Goal: Task Accomplishment & Management: Use online tool/utility

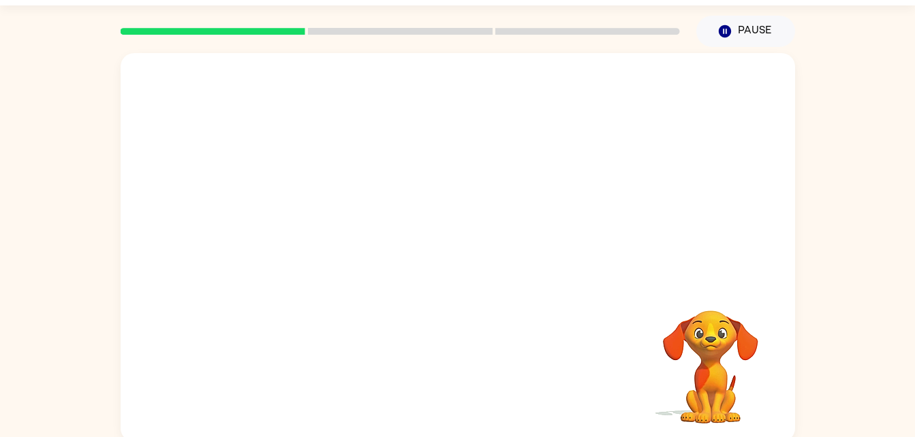
scroll to position [42, 0]
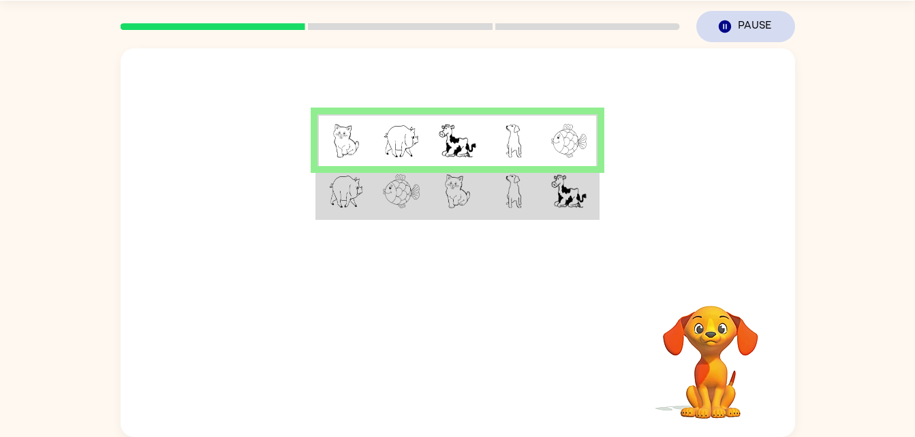
click at [754, 29] on button "Pause Pause" at bounding box center [745, 26] width 99 height 31
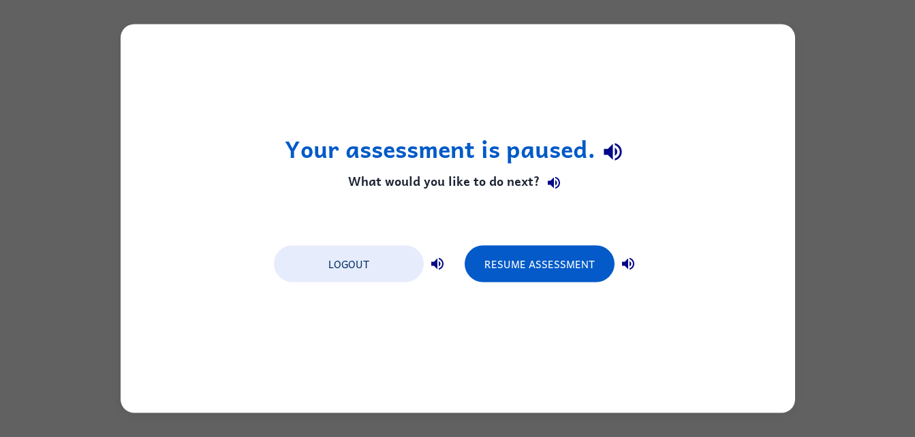
scroll to position [0, 0]
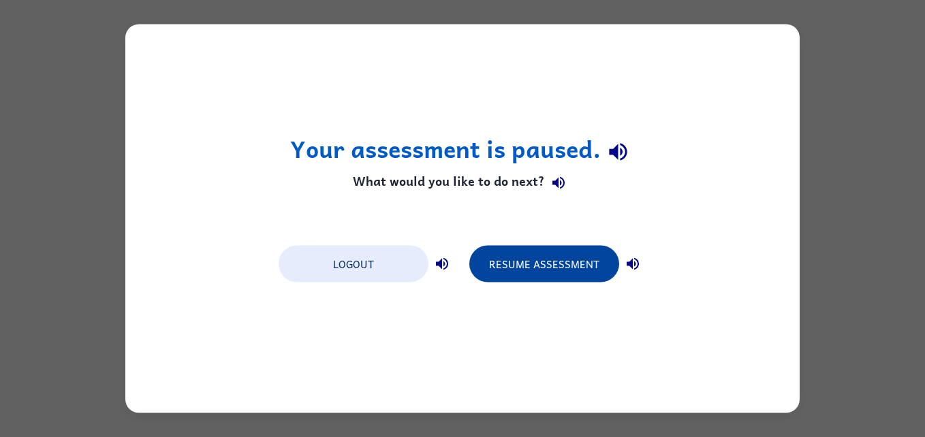
click at [585, 273] on button "Resume Assessment" at bounding box center [544, 264] width 150 height 37
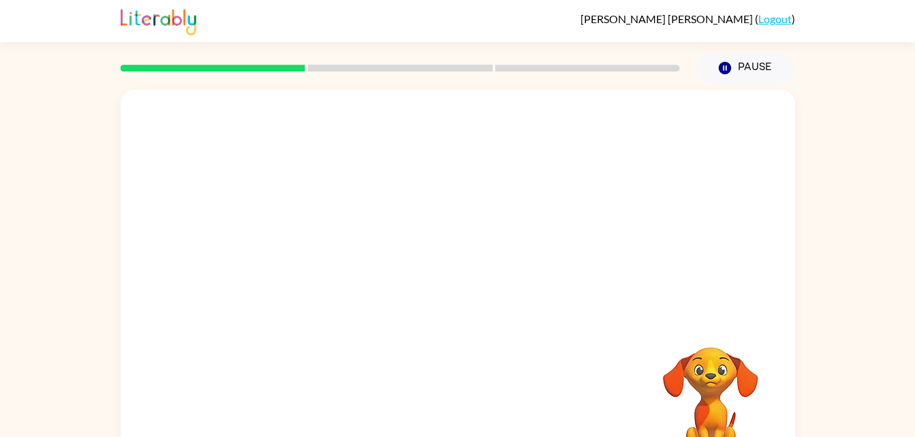
click at [728, 393] on video "Your browser must support playing .mp4 files to use Literably. Please try using…" at bounding box center [710, 394] width 136 height 136
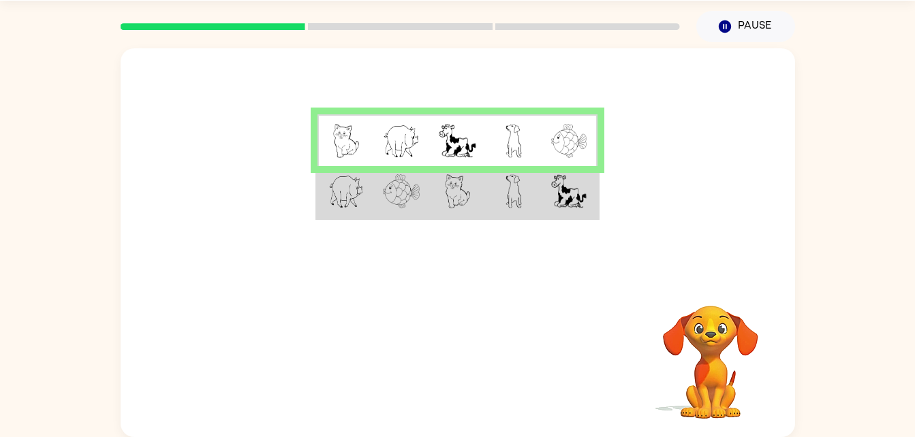
scroll to position [42, 0]
click at [741, 29] on button "Pause Pause" at bounding box center [745, 26] width 99 height 31
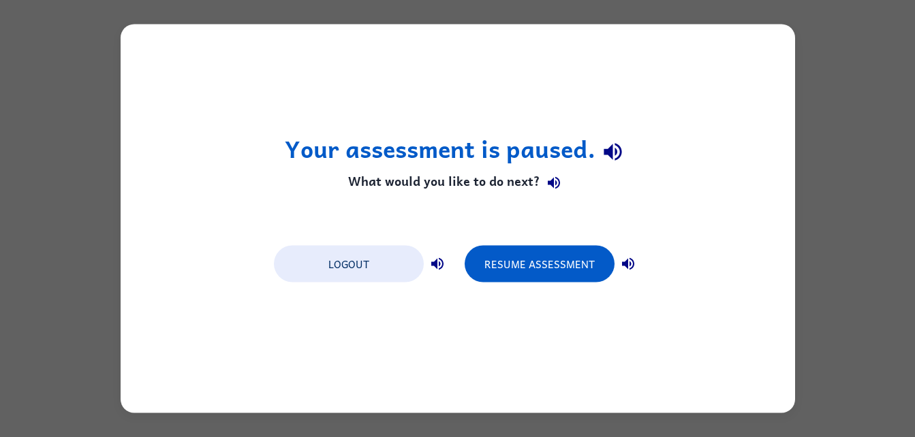
scroll to position [0, 0]
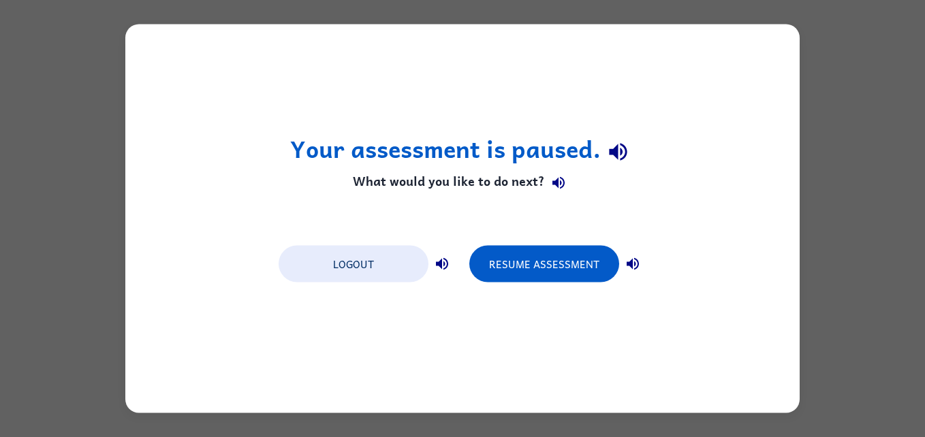
click at [833, 182] on div "Your assessment is paused. What would you like to do next? Logout Resume Assess…" at bounding box center [462, 218] width 925 height 437
click at [579, 275] on button "Resume Assessment" at bounding box center [544, 264] width 150 height 37
click at [571, 264] on button "Resume Assessment" at bounding box center [544, 264] width 150 height 37
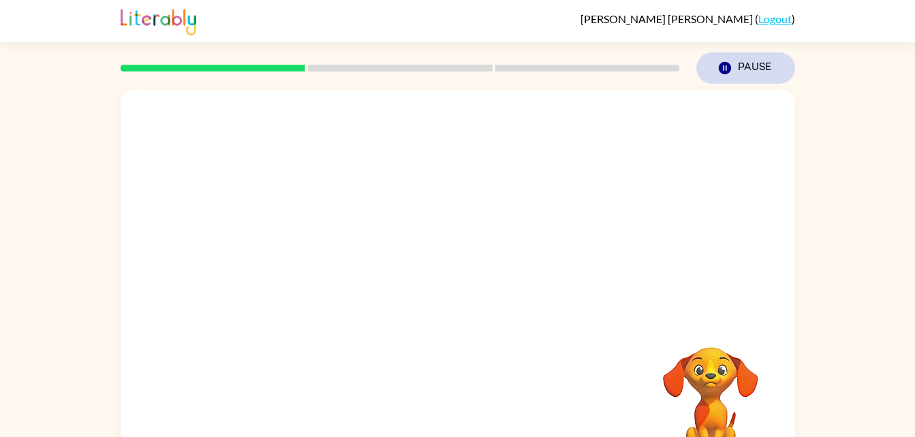
click at [772, 82] on button "Pause Pause" at bounding box center [745, 67] width 99 height 31
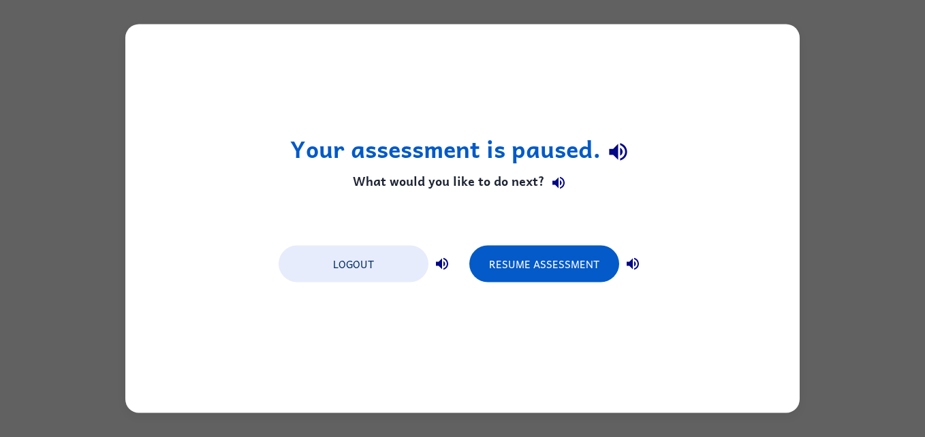
click at [895, 148] on div "Your assessment is paused. What would you like to do next? Logout Resume Assess…" at bounding box center [462, 218] width 925 height 437
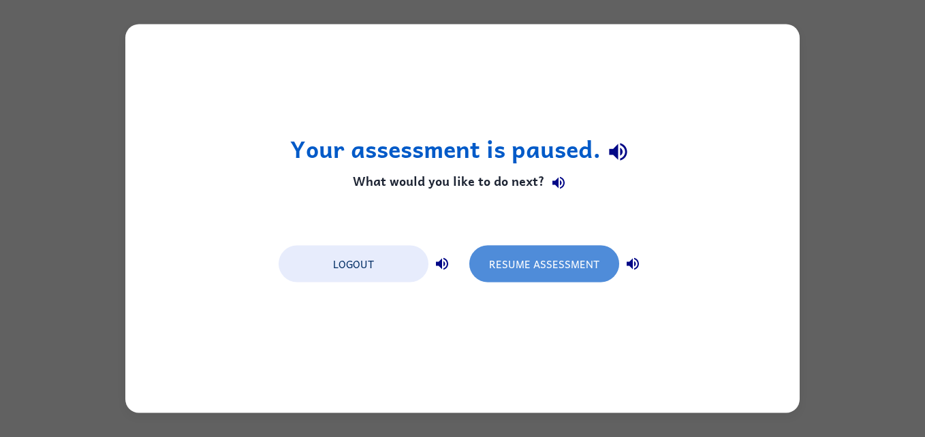
click at [571, 270] on button "Resume Assessment" at bounding box center [544, 264] width 150 height 37
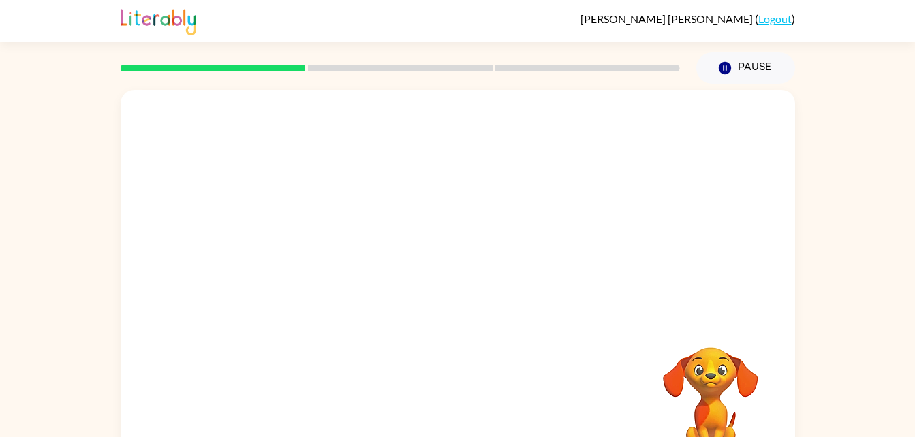
click at [571, 270] on div at bounding box center [458, 204] width 674 height 229
click at [767, 70] on button "Pause Pause" at bounding box center [745, 67] width 99 height 31
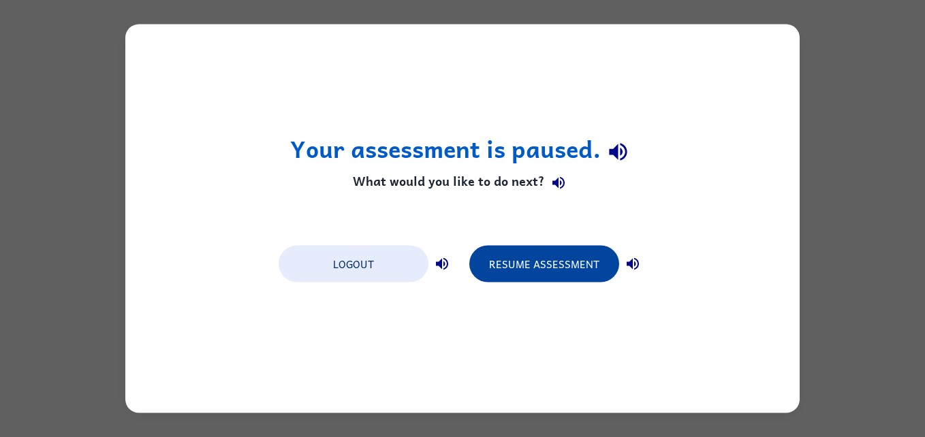
click at [555, 278] on button "Resume Assessment" at bounding box center [544, 264] width 150 height 37
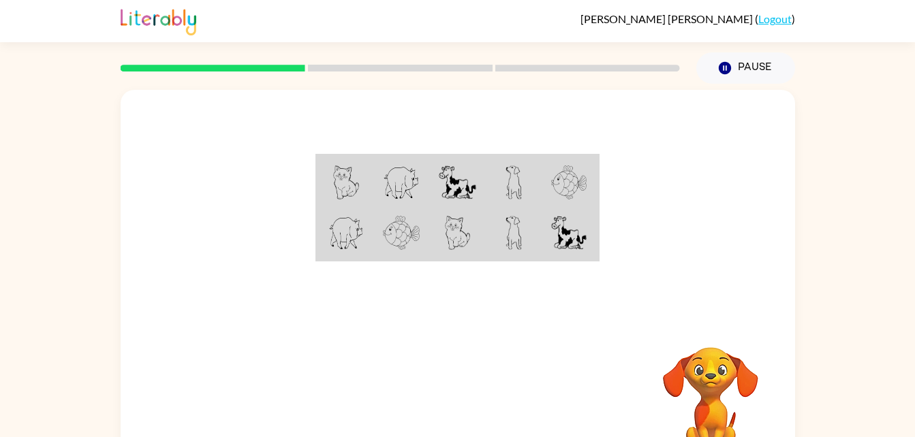
scroll to position [42, 0]
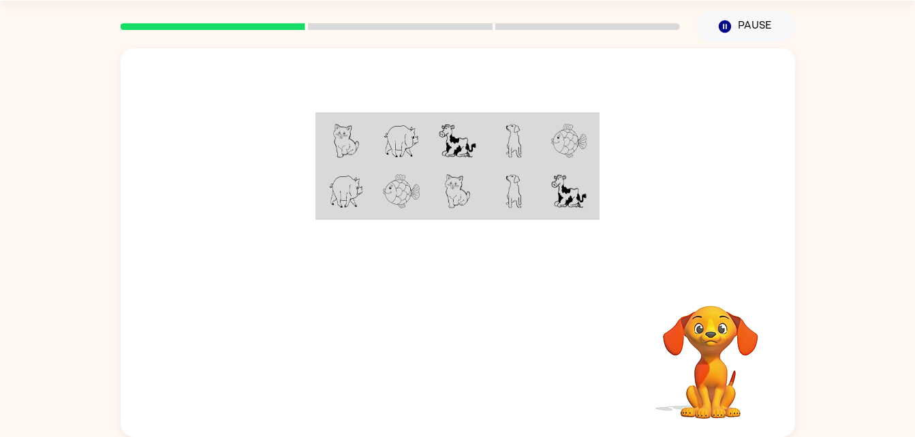
click at [409, 130] on img at bounding box center [401, 141] width 37 height 34
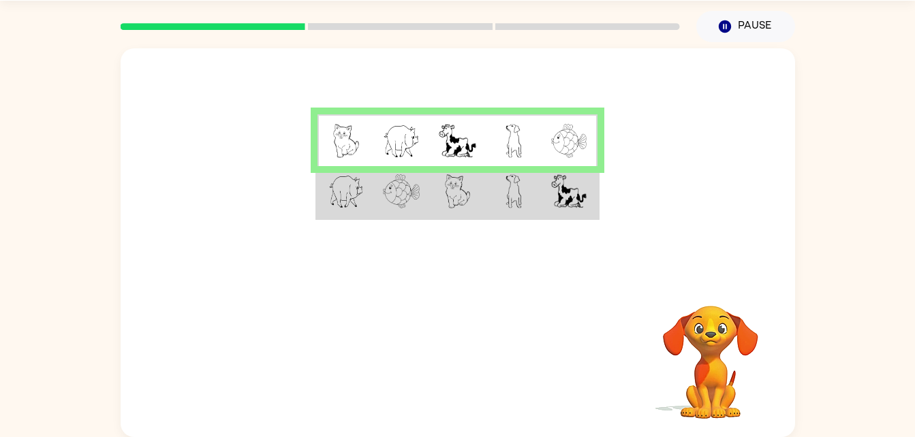
click at [492, 194] on td at bounding box center [514, 192] width 56 height 52
click at [495, 196] on td at bounding box center [514, 192] width 56 height 52
click at [496, 195] on td at bounding box center [514, 192] width 56 height 52
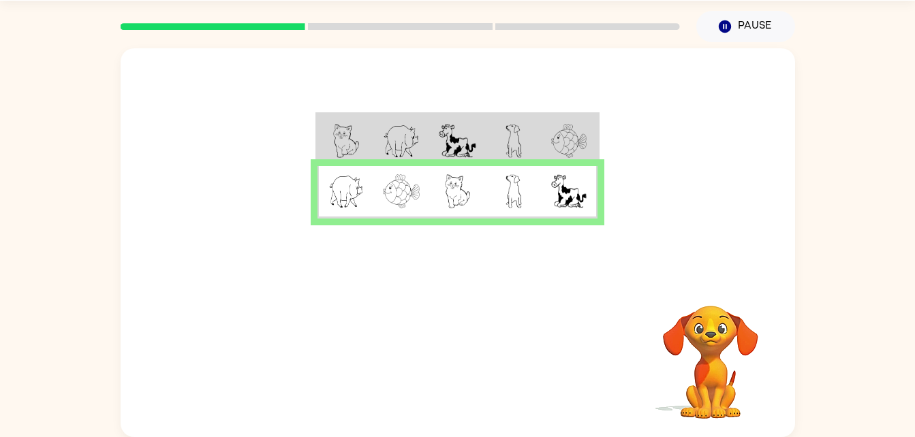
click at [388, 122] on td at bounding box center [401, 140] width 56 height 52
click at [572, 198] on img at bounding box center [568, 191] width 35 height 34
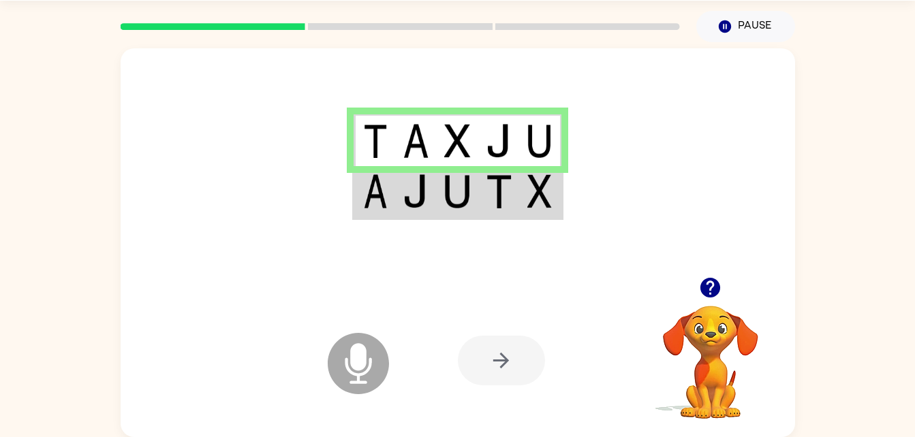
click at [469, 129] on img at bounding box center [457, 141] width 26 height 34
click at [427, 187] on img at bounding box center [416, 191] width 26 height 34
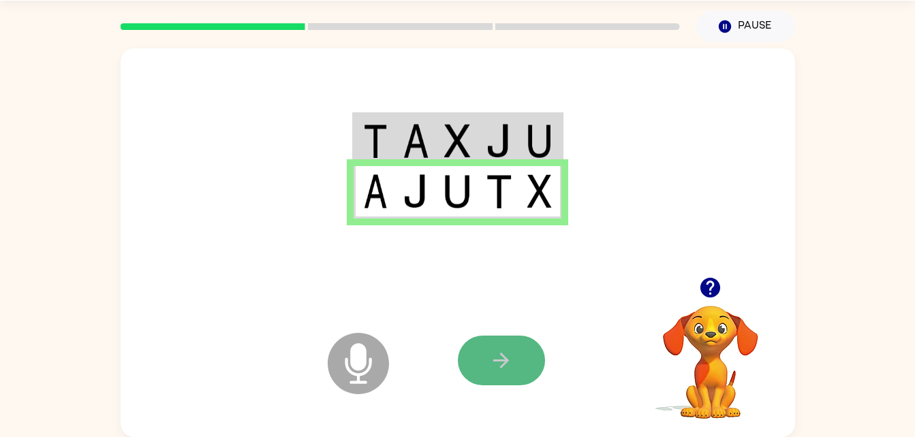
click at [487, 341] on button "button" at bounding box center [501, 361] width 87 height 50
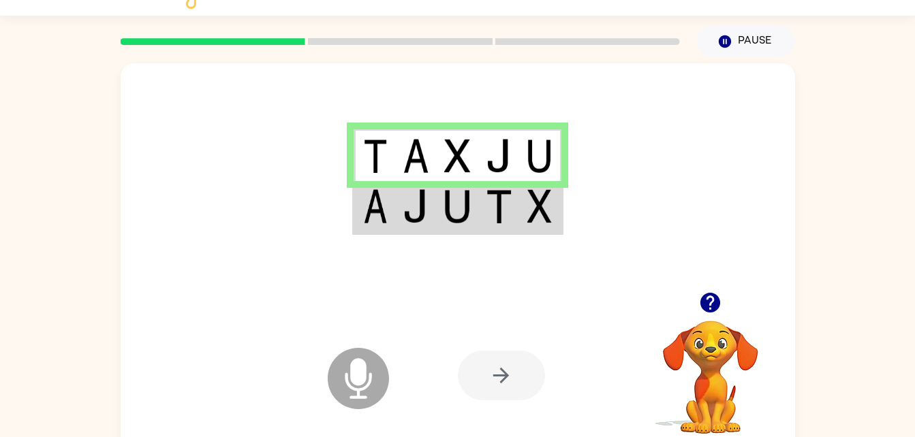
scroll to position [0, 0]
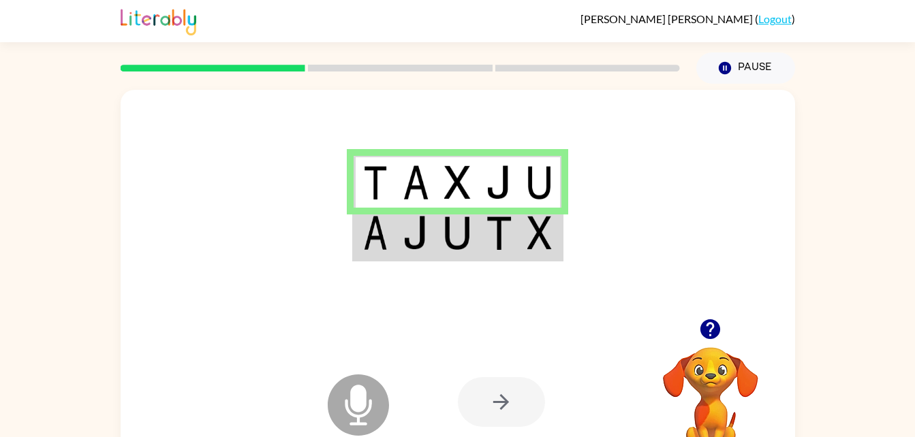
click at [468, 244] on img at bounding box center [457, 233] width 26 height 34
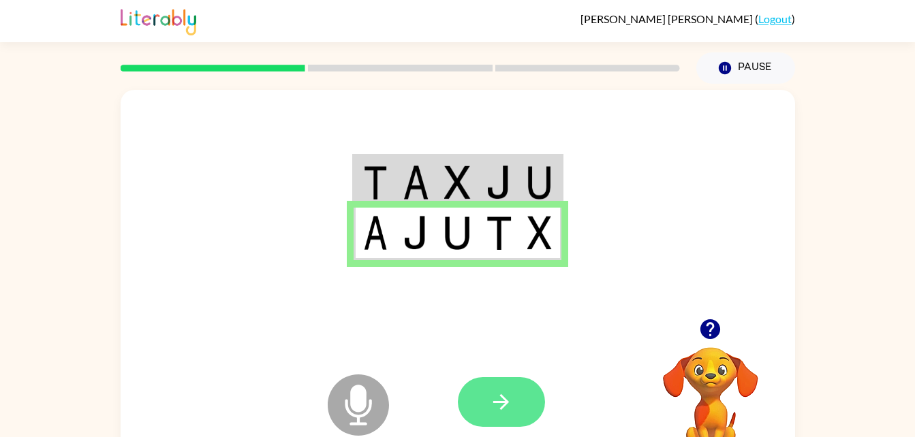
click at [493, 391] on icon "button" at bounding box center [501, 402] width 24 height 24
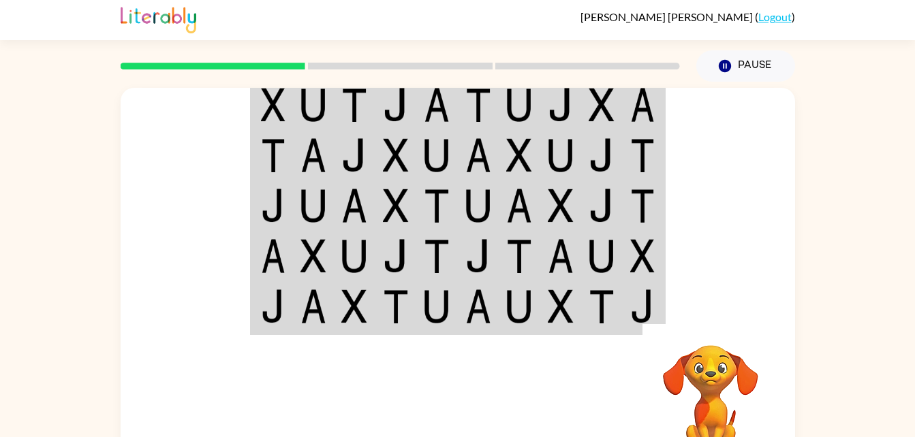
scroll to position [3, 0]
click at [262, 85] on div at bounding box center [400, 66] width 576 height 48
click at [260, 40] on div "Pause Pause" at bounding box center [458, 65] width 674 height 50
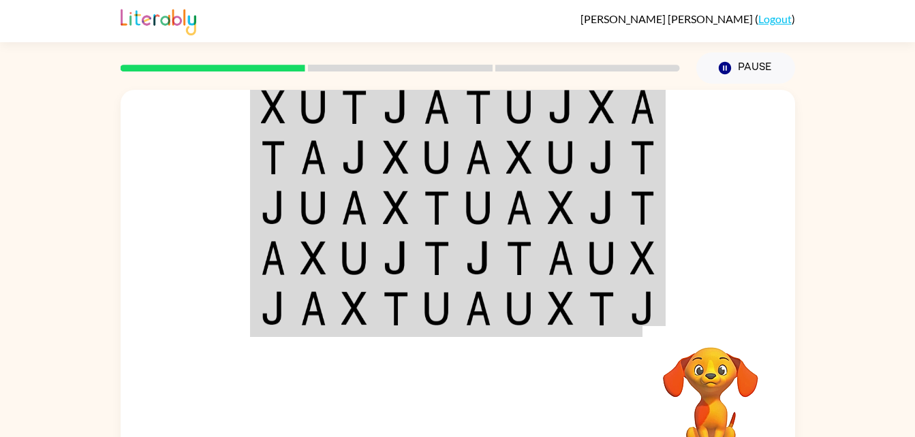
click at [221, 193] on div at bounding box center [458, 204] width 674 height 229
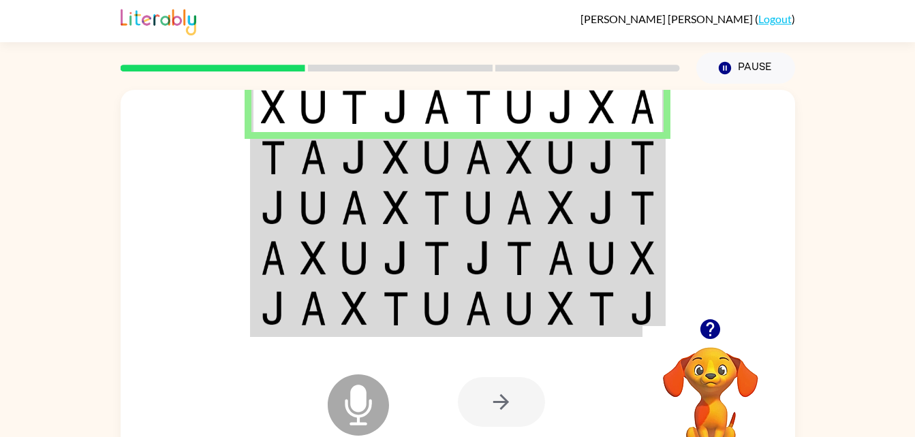
click at [320, 164] on img at bounding box center [313, 157] width 26 height 34
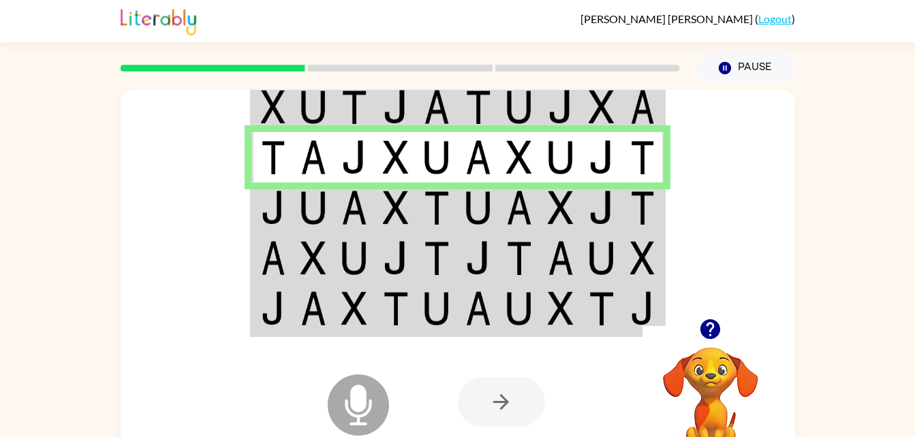
click at [316, 217] on img at bounding box center [313, 208] width 26 height 34
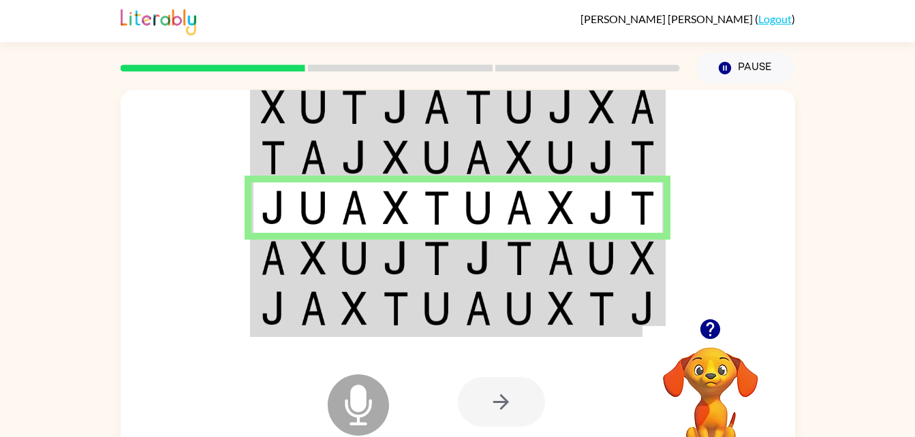
click at [262, 273] on img at bounding box center [273, 258] width 25 height 34
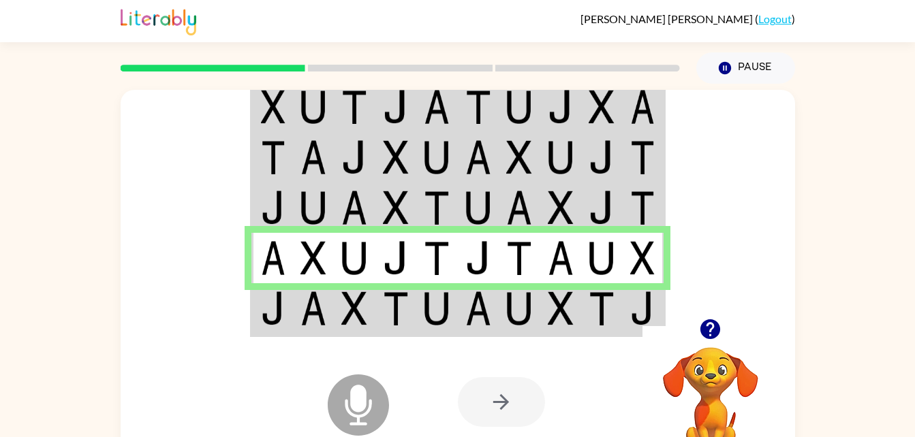
click at [293, 326] on div "Microphone The Microphone is here when it is your turn to talk" at bounding box center [325, 371] width 136 height 91
click at [319, 345] on div "Microphone The Microphone is here when it is your turn to talk" at bounding box center [325, 371] width 136 height 91
click at [326, 331] on div "Microphone The Microphone is here when it is your turn to talk" at bounding box center [325, 371] width 136 height 91
click at [334, 310] on td at bounding box center [355, 309] width 42 height 52
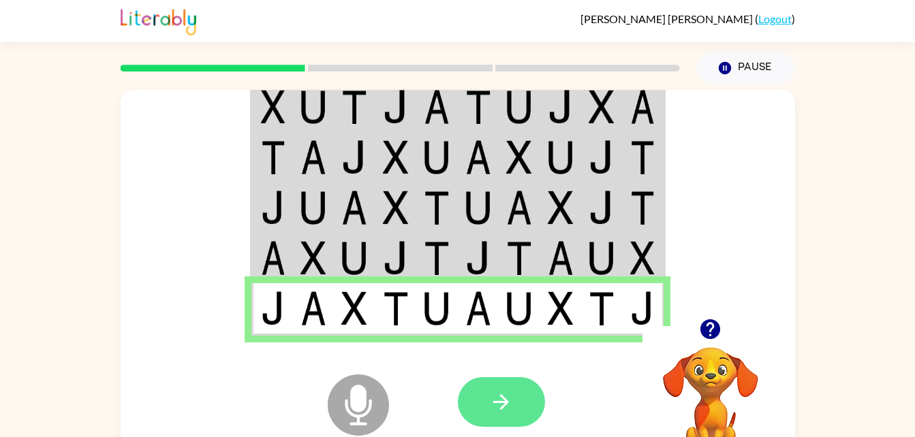
click at [506, 399] on icon "button" at bounding box center [501, 402] width 24 height 24
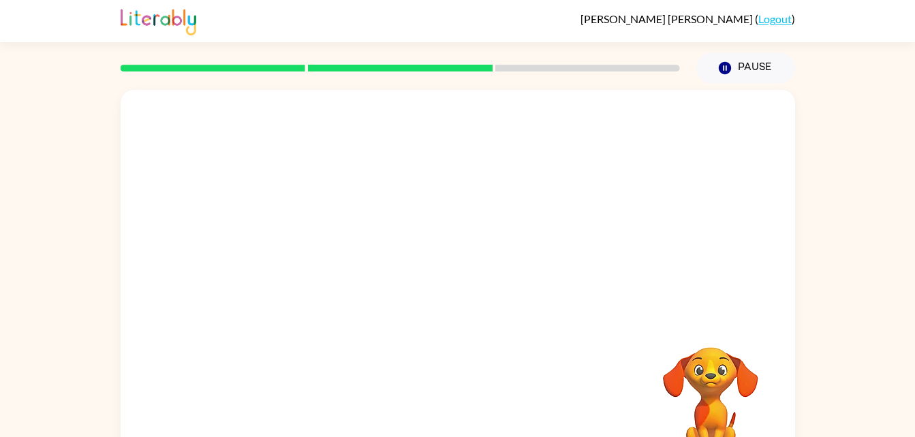
scroll to position [42, 0]
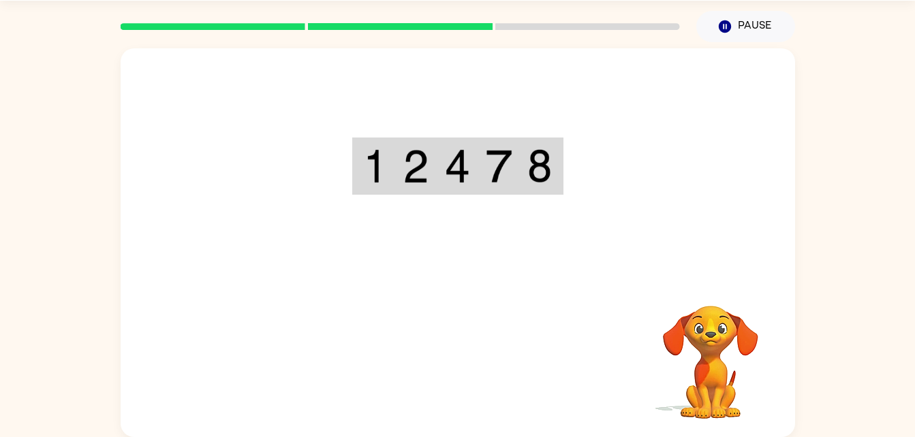
click at [24, 106] on div "Your browser must support playing .mp4 files to use Literably. Please try using…" at bounding box center [457, 239] width 915 height 395
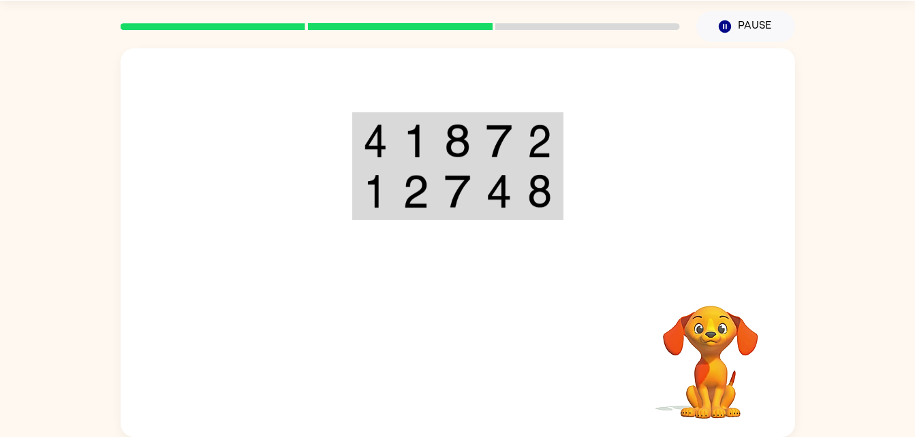
click at [692, 409] on video "Your browser must support playing .mp4 files to use Literably. Please try using…" at bounding box center [710, 353] width 136 height 136
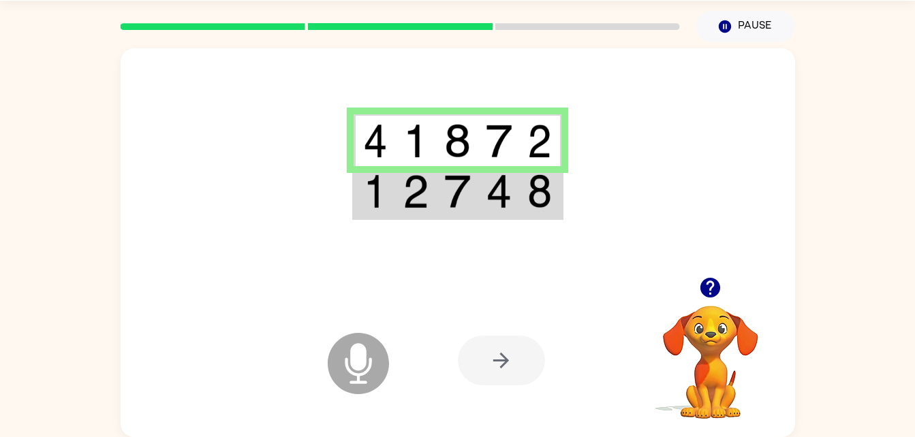
click at [398, 213] on td at bounding box center [416, 192] width 42 height 52
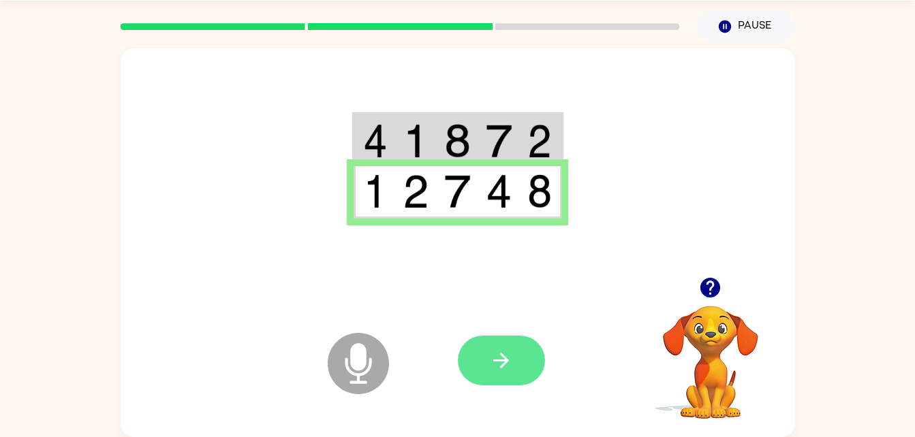
click at [499, 352] on icon "button" at bounding box center [501, 361] width 24 height 24
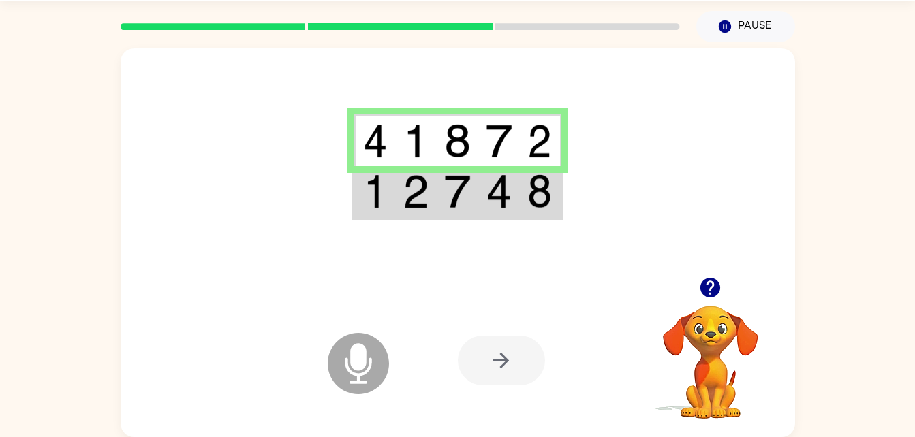
click at [375, 129] on img at bounding box center [375, 141] width 25 height 34
click at [391, 216] on td at bounding box center [375, 192] width 42 height 52
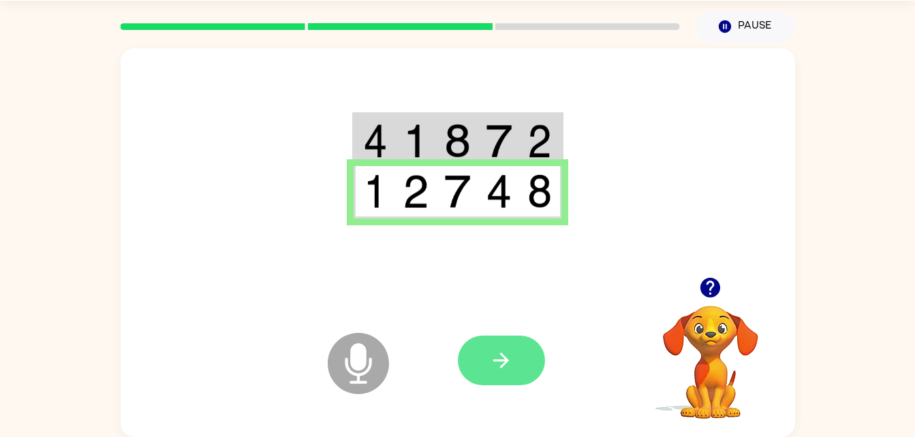
click at [500, 366] on icon "button" at bounding box center [501, 361] width 24 height 24
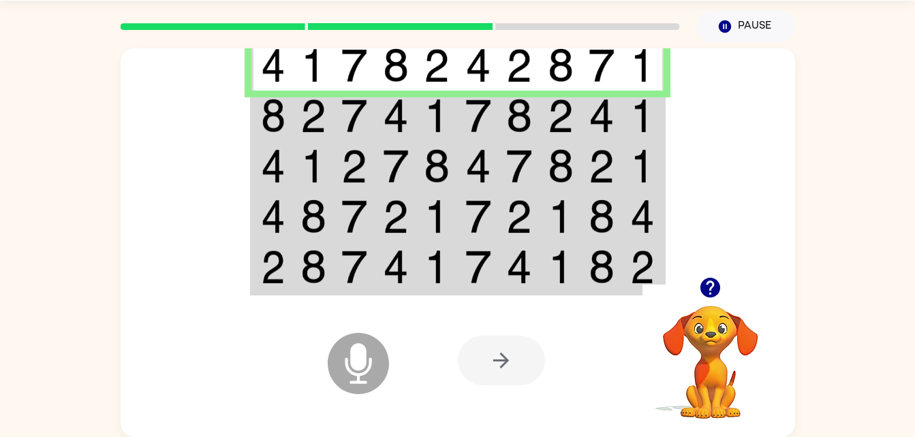
click at [303, 123] on img at bounding box center [313, 116] width 26 height 34
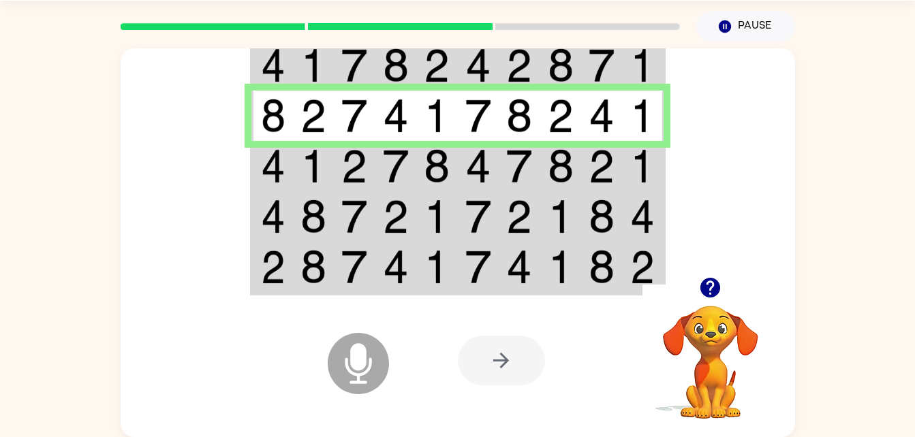
click at [327, 170] on td at bounding box center [314, 166] width 42 height 50
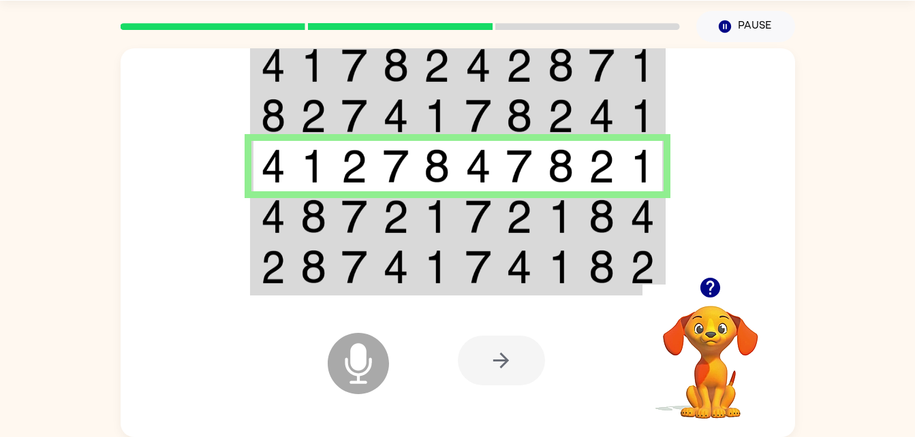
click at [309, 219] on img at bounding box center [313, 217] width 26 height 34
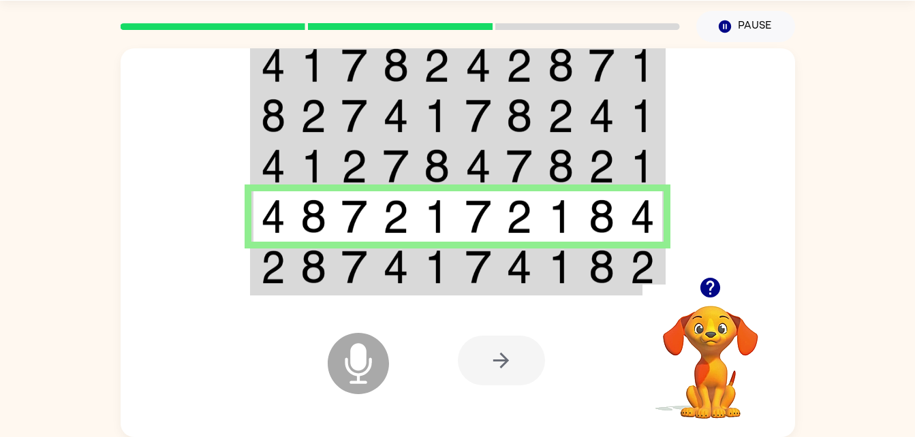
click at [551, 276] on img at bounding box center [561, 267] width 26 height 34
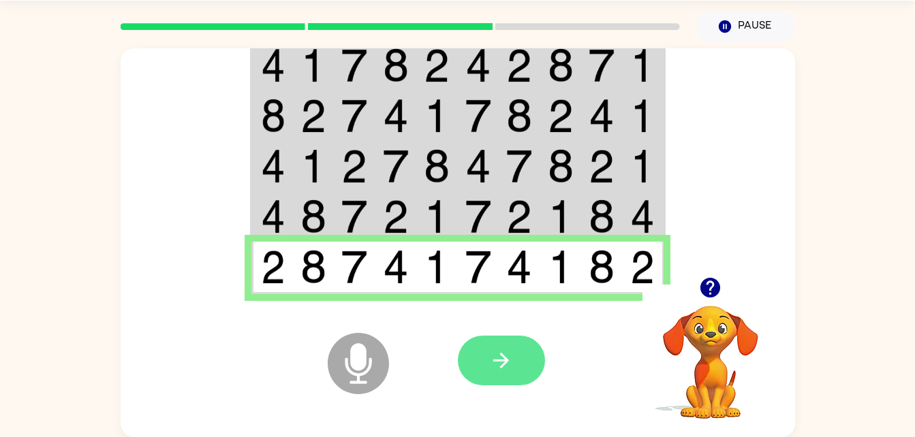
click at [489, 368] on icon "button" at bounding box center [501, 361] width 24 height 24
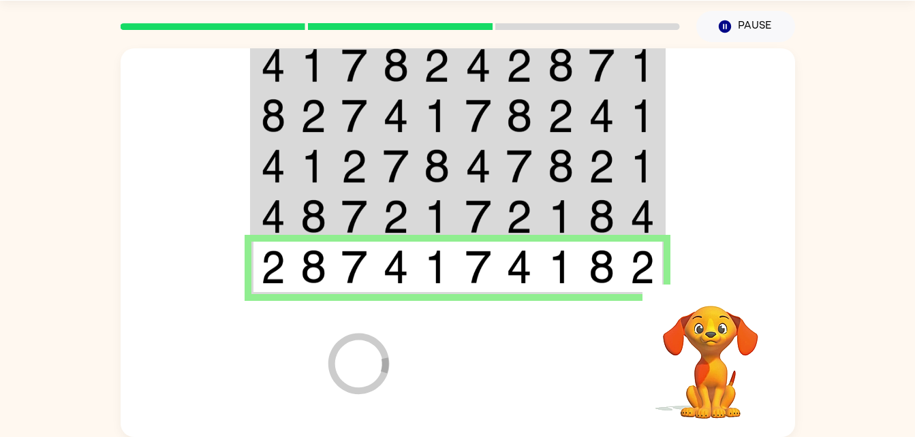
scroll to position [17, 0]
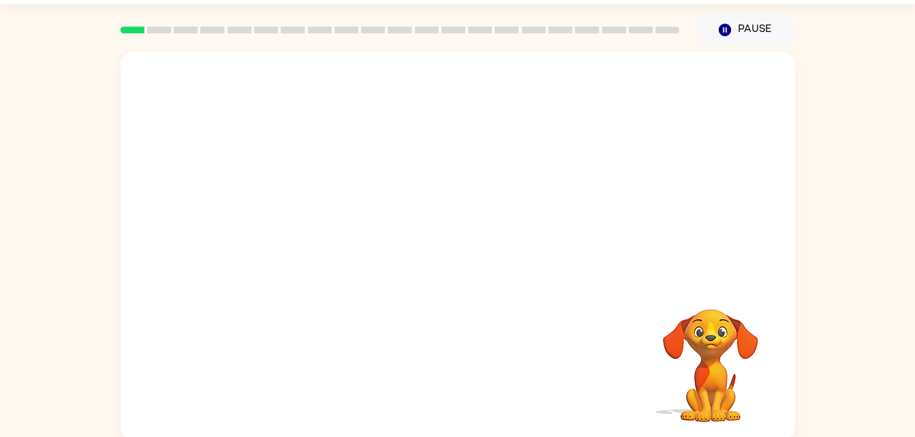
scroll to position [42, 0]
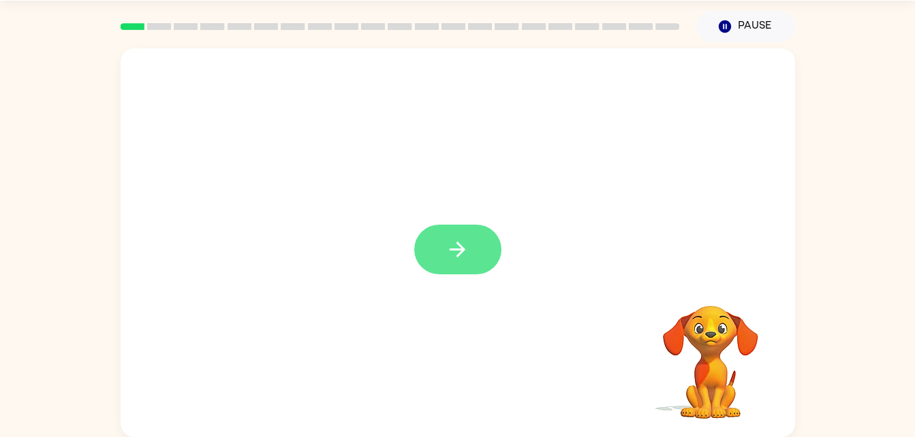
click at [458, 245] on icon "button" at bounding box center [458, 250] width 24 height 24
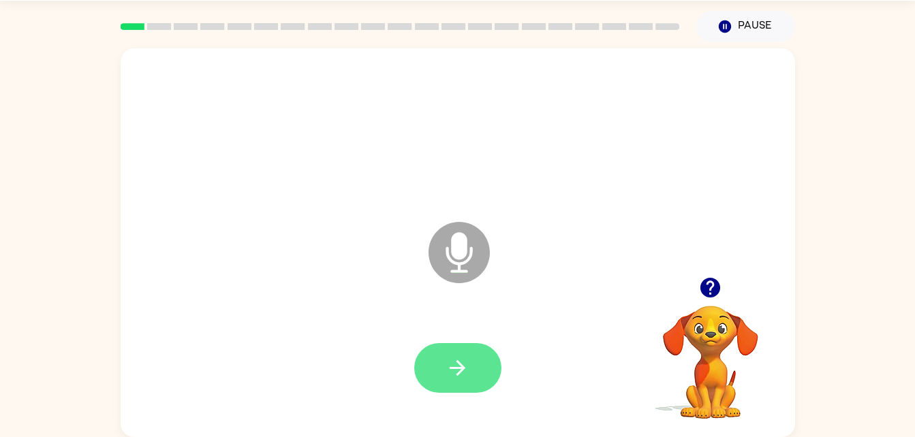
click at [451, 368] on icon "button" at bounding box center [458, 368] width 16 height 16
click at [467, 345] on button "button" at bounding box center [457, 368] width 87 height 50
click at [452, 367] on icon "button" at bounding box center [458, 368] width 24 height 24
click at [470, 348] on button "button" at bounding box center [457, 368] width 87 height 50
click at [440, 359] on button "button" at bounding box center [457, 368] width 87 height 50
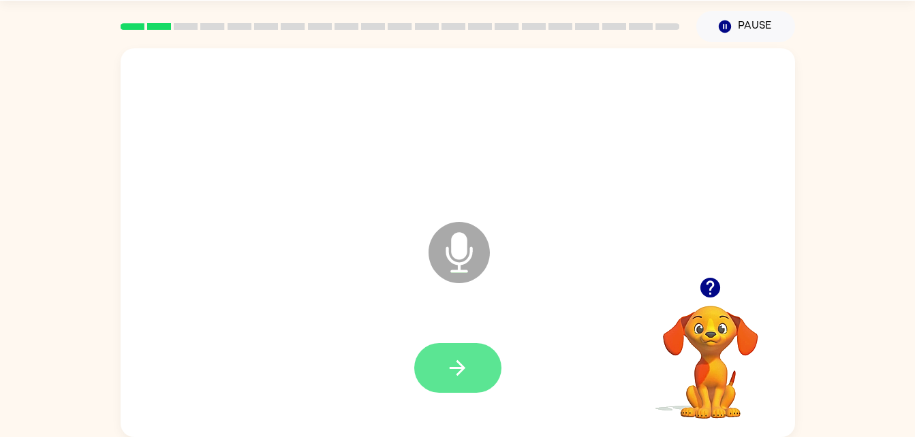
click at [452, 360] on icon "button" at bounding box center [458, 368] width 24 height 24
click at [444, 345] on button "button" at bounding box center [457, 368] width 87 height 50
click at [450, 345] on button "button" at bounding box center [457, 368] width 87 height 50
click at [453, 347] on button "button" at bounding box center [457, 368] width 87 height 50
click at [448, 345] on button "button" at bounding box center [457, 368] width 87 height 50
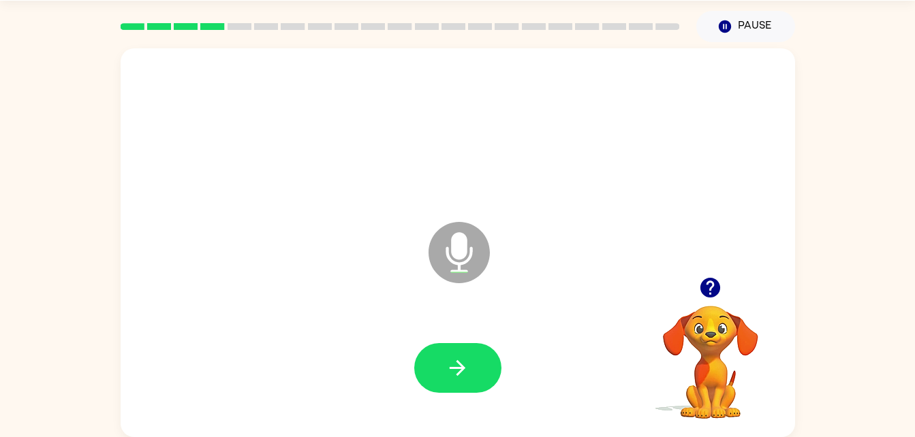
scroll to position [40, 0]
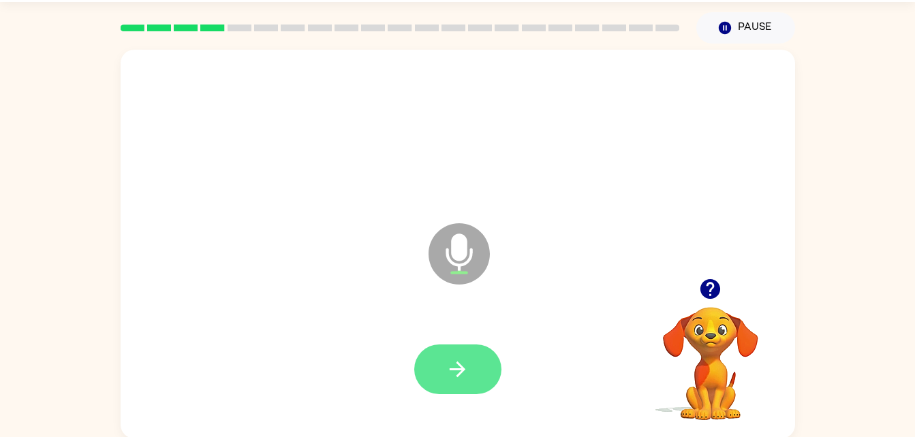
click at [447, 365] on icon "button" at bounding box center [458, 370] width 24 height 24
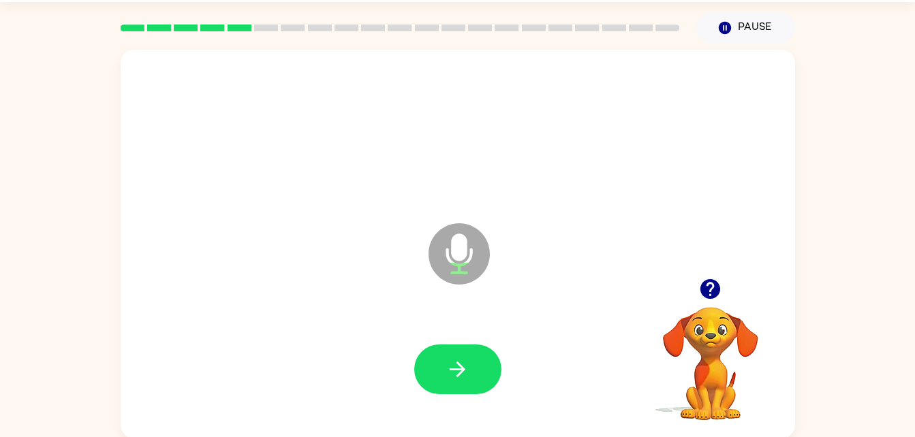
click at [711, 275] on button "button" at bounding box center [710, 289] width 35 height 35
click at [475, 346] on div at bounding box center [457, 370] width 647 height 112
click at [462, 352] on button "button" at bounding box center [457, 370] width 87 height 50
click at [467, 350] on button "button" at bounding box center [457, 370] width 87 height 50
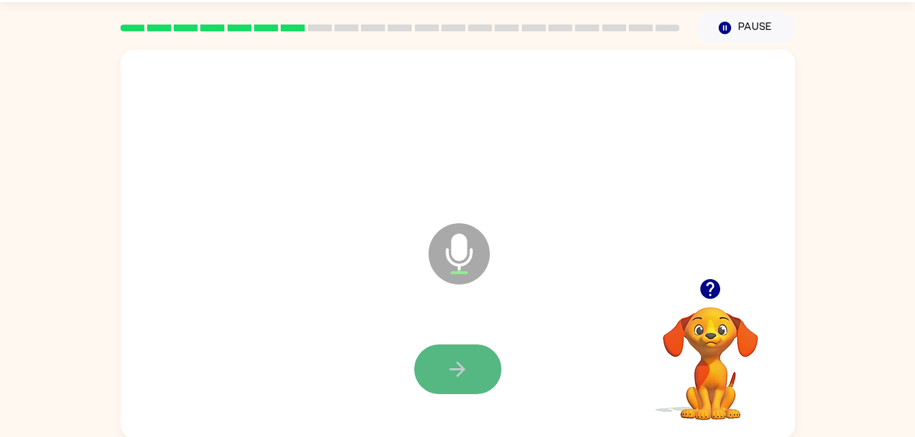
click at [461, 358] on icon "button" at bounding box center [458, 370] width 24 height 24
click at [462, 369] on icon "button" at bounding box center [458, 370] width 16 height 16
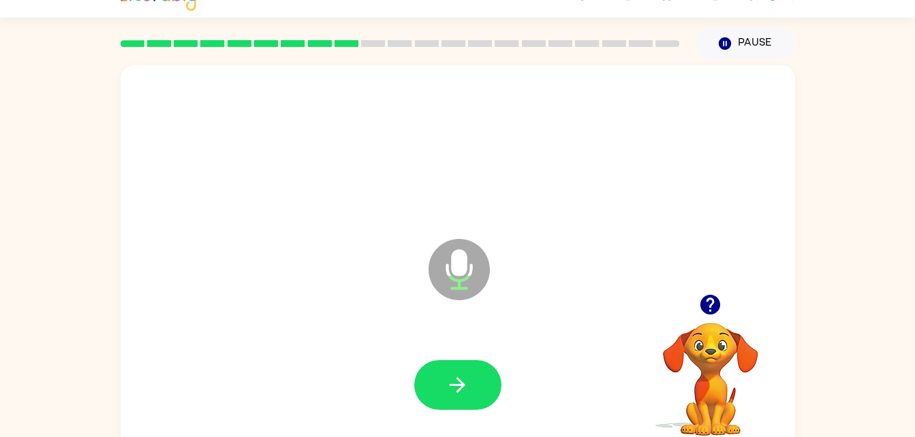
scroll to position [0, 0]
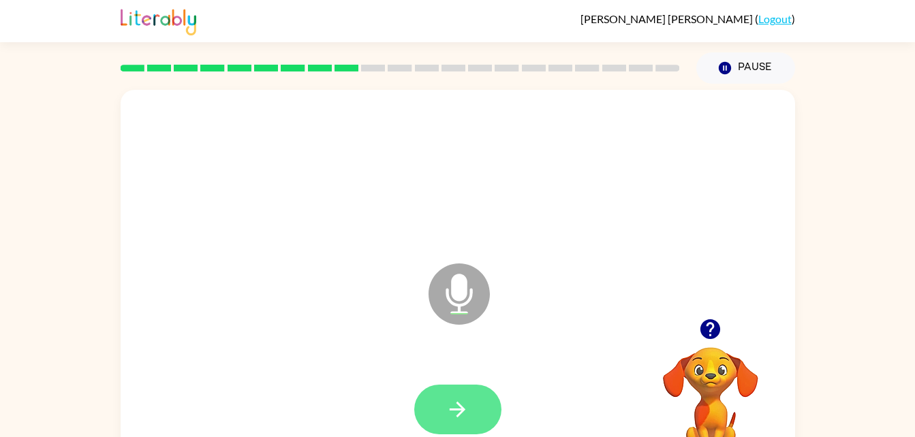
click at [452, 412] on icon "button" at bounding box center [458, 410] width 24 height 24
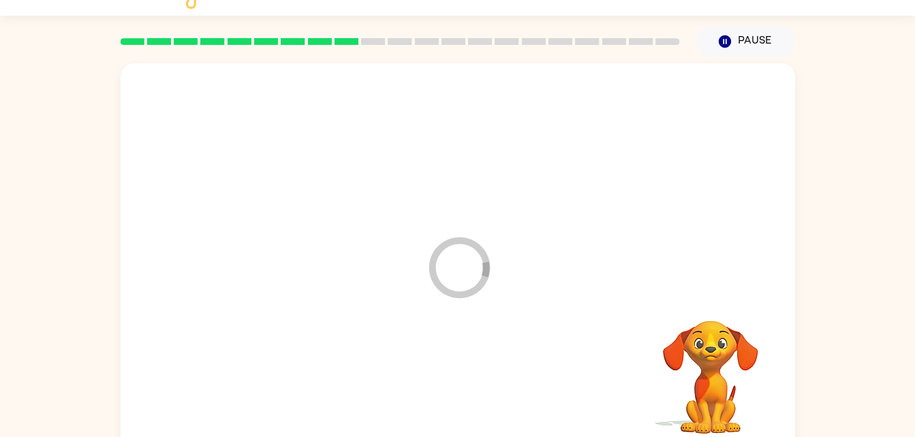
scroll to position [42, 0]
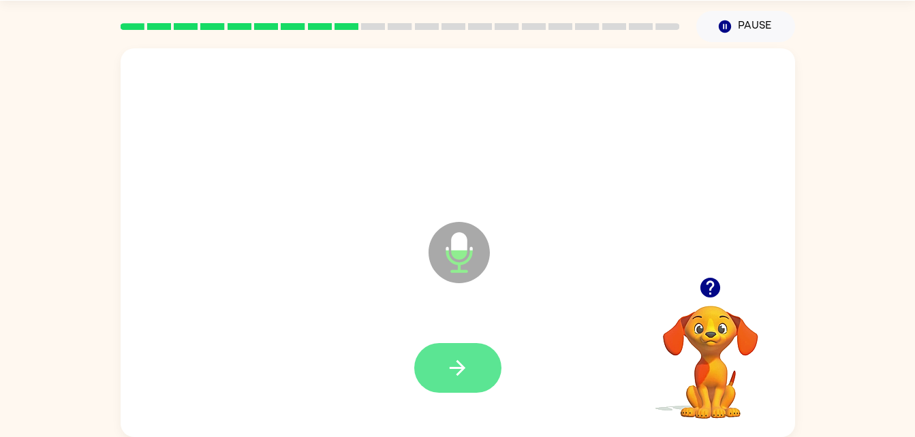
click at [463, 368] on icon "button" at bounding box center [458, 368] width 16 height 16
click at [458, 371] on icon "button" at bounding box center [458, 368] width 24 height 24
click at [460, 345] on button "button" at bounding box center [457, 368] width 87 height 50
click at [460, 360] on icon "button" at bounding box center [458, 368] width 24 height 24
click at [449, 388] on button "button" at bounding box center [457, 368] width 87 height 50
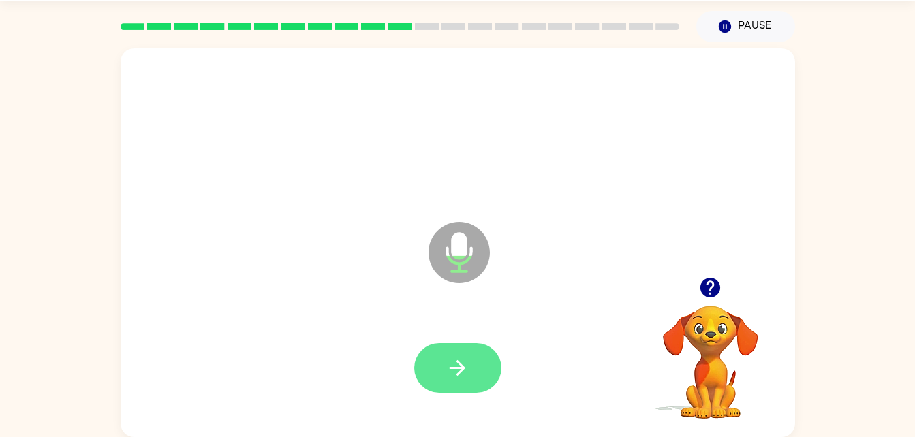
click at [461, 363] on icon "button" at bounding box center [458, 368] width 24 height 24
click at [458, 354] on button "button" at bounding box center [457, 368] width 87 height 50
click at [483, 373] on button "button" at bounding box center [457, 368] width 87 height 50
click at [482, 357] on button "button" at bounding box center [457, 368] width 87 height 50
click at [456, 369] on icon "button" at bounding box center [458, 368] width 24 height 24
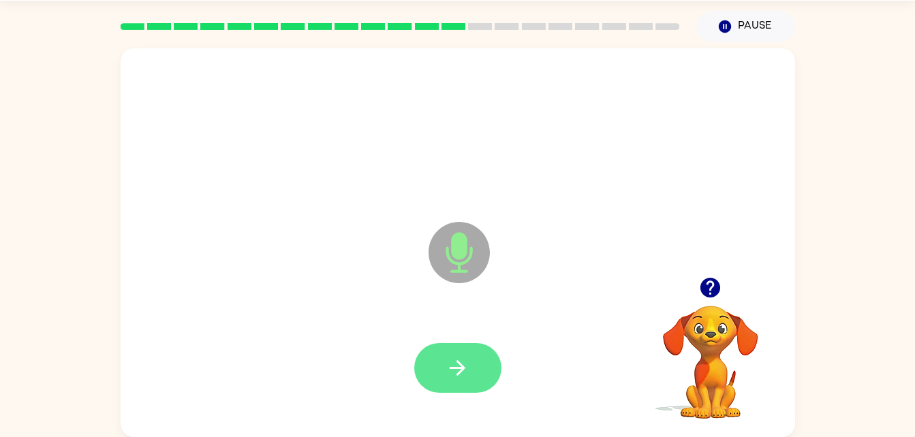
click at [454, 379] on icon "button" at bounding box center [458, 368] width 24 height 24
click at [470, 353] on button "button" at bounding box center [457, 368] width 87 height 50
click at [441, 343] on button "button" at bounding box center [457, 368] width 87 height 50
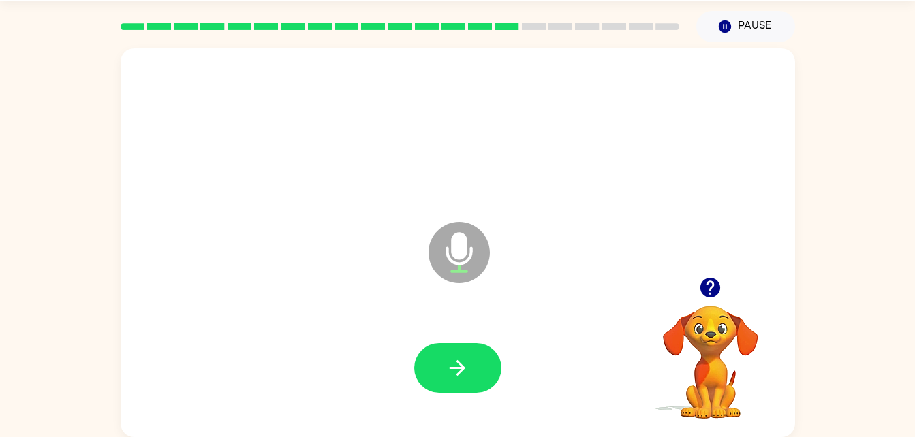
click at [711, 287] on icon "button" at bounding box center [710, 288] width 20 height 20
click at [452, 375] on icon "button" at bounding box center [458, 368] width 24 height 24
click at [444, 347] on button "button" at bounding box center [457, 368] width 87 height 50
click at [467, 350] on button "button" at bounding box center [457, 368] width 87 height 50
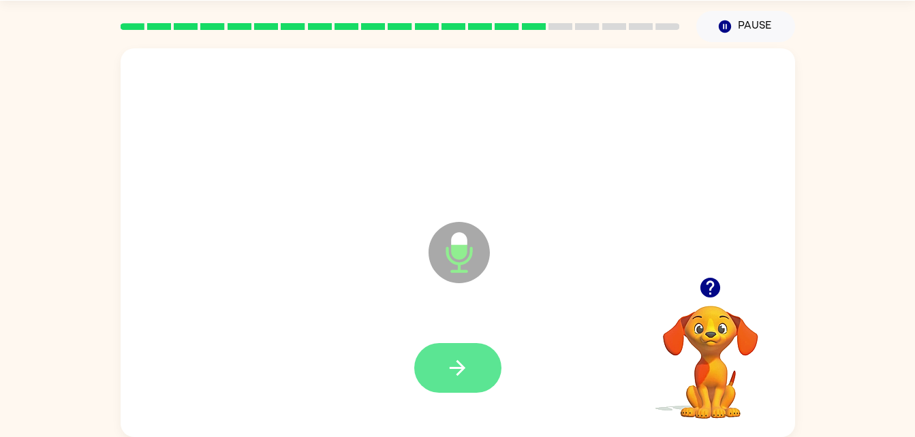
click at [466, 364] on icon "button" at bounding box center [458, 368] width 24 height 24
click at [460, 357] on icon "button" at bounding box center [458, 368] width 24 height 24
click at [462, 345] on button "button" at bounding box center [457, 368] width 87 height 50
click at [451, 361] on icon "button" at bounding box center [458, 368] width 24 height 24
click at [487, 345] on button "button" at bounding box center [457, 368] width 87 height 50
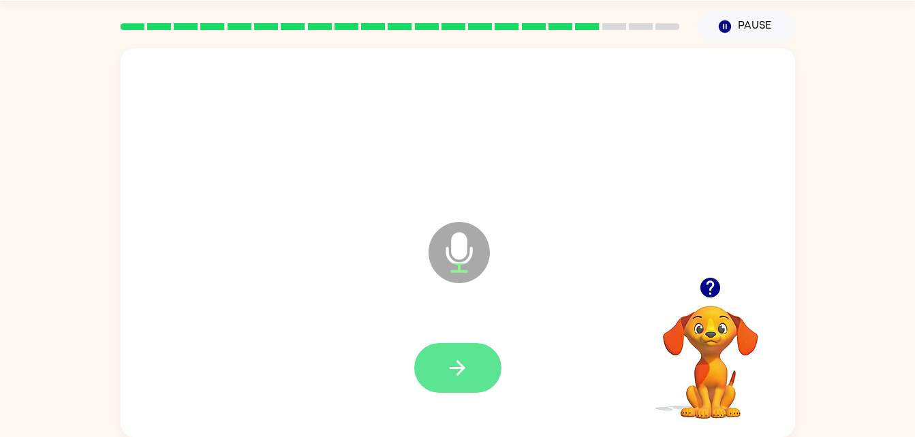
click at [467, 343] on button "button" at bounding box center [457, 368] width 87 height 50
click at [464, 366] on icon "button" at bounding box center [458, 368] width 24 height 24
click at [477, 370] on button "button" at bounding box center [457, 368] width 87 height 50
click at [469, 364] on button "button" at bounding box center [457, 368] width 87 height 50
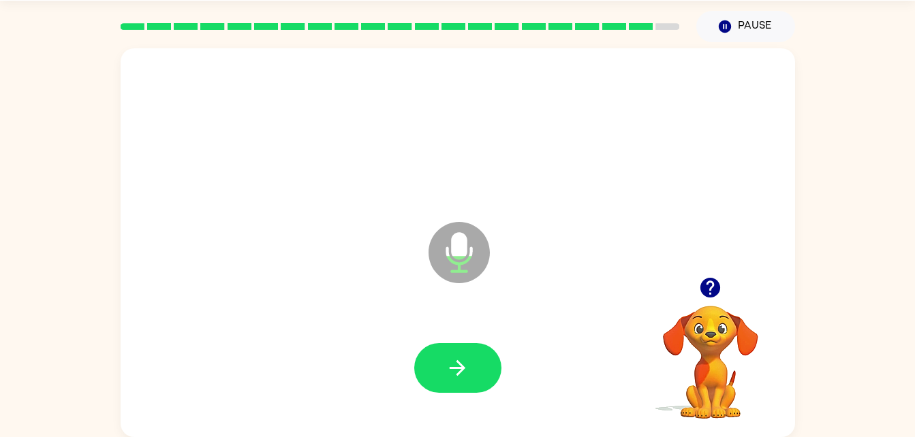
click at [508, 369] on div at bounding box center [457, 369] width 647 height 112
click at [450, 381] on button "button" at bounding box center [457, 368] width 87 height 50
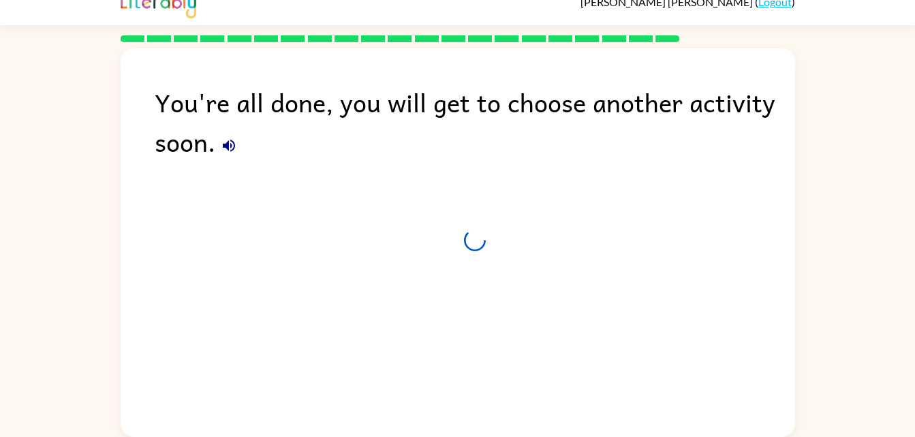
scroll to position [17, 0]
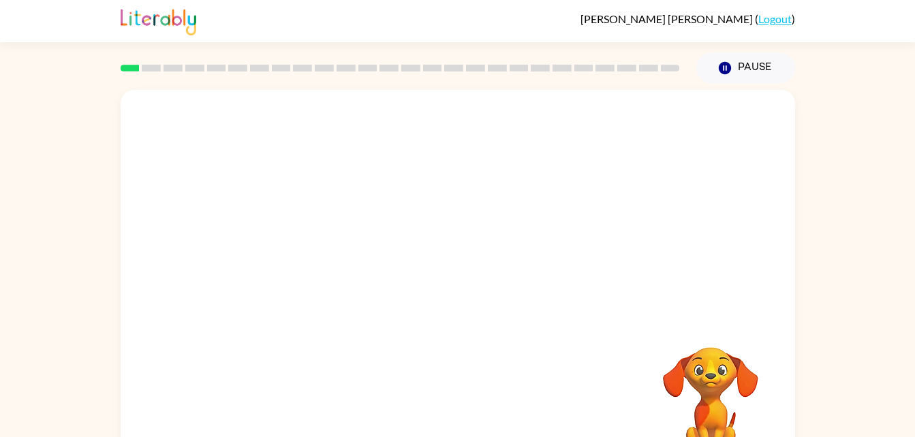
scroll to position [42, 0]
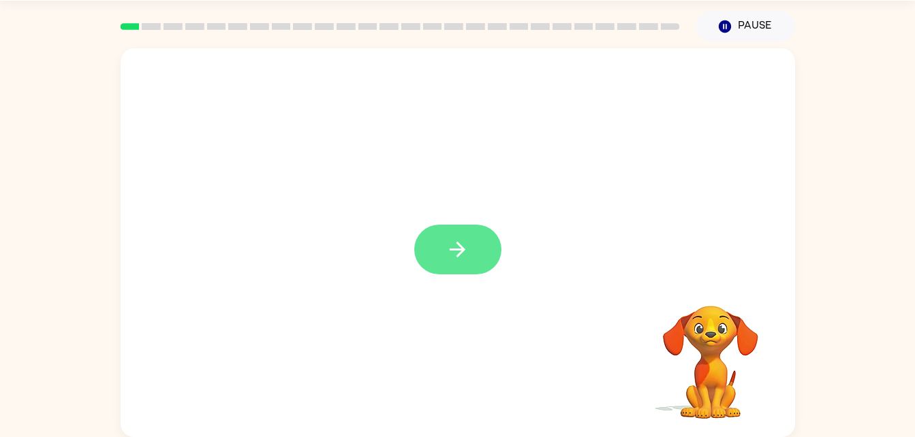
click at [442, 256] on button "button" at bounding box center [457, 250] width 87 height 50
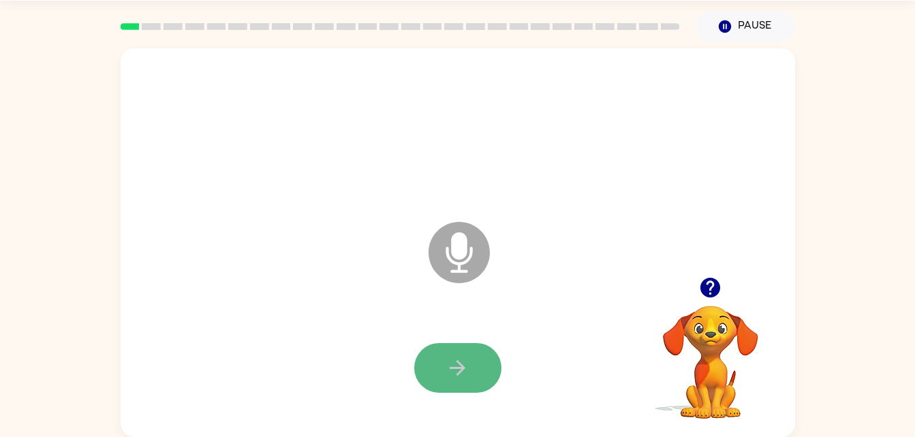
click at [460, 354] on button "button" at bounding box center [457, 368] width 87 height 50
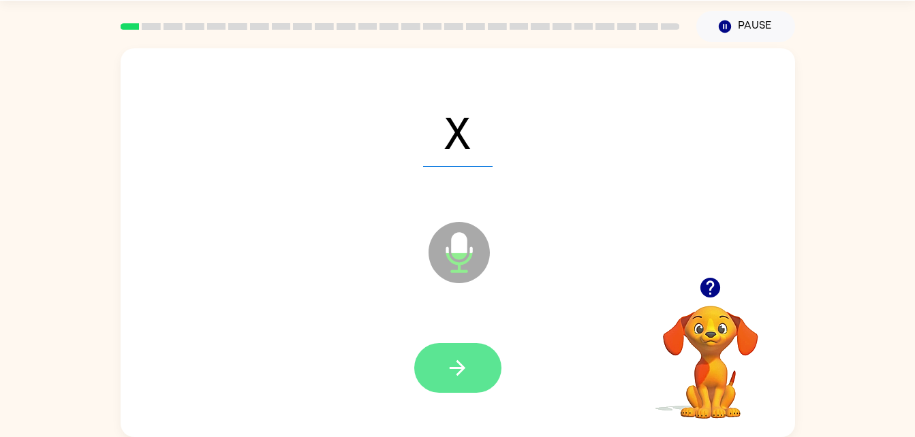
click at [459, 362] on icon "button" at bounding box center [458, 368] width 24 height 24
click at [463, 377] on icon "button" at bounding box center [458, 368] width 24 height 24
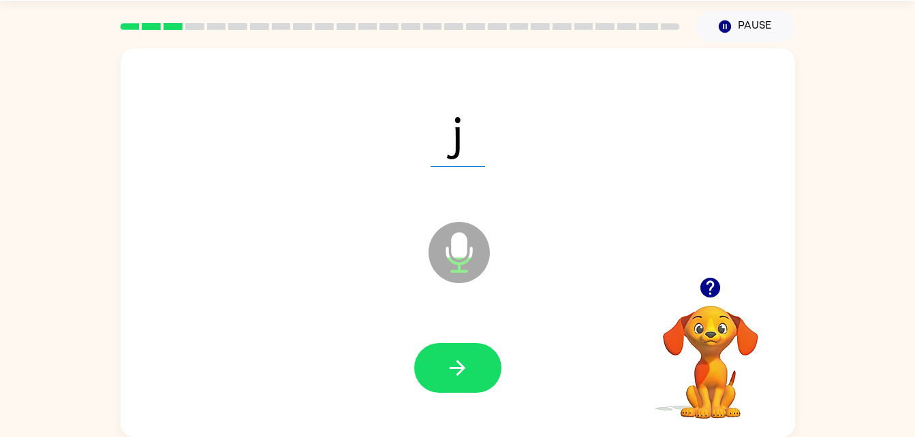
click at [856, 311] on div "j Microphone The Microphone is here when it is your turn to talk Your browser m…" at bounding box center [457, 239] width 915 height 395
click at [895, 291] on div "j Microphone The Microphone is here when it is your turn to talk Your browser m…" at bounding box center [457, 239] width 915 height 395
click at [901, 290] on div "j Microphone The Microphone is here when it is your turn to talk Your browser m…" at bounding box center [457, 239] width 915 height 395
click at [450, 369] on icon "button" at bounding box center [458, 368] width 24 height 24
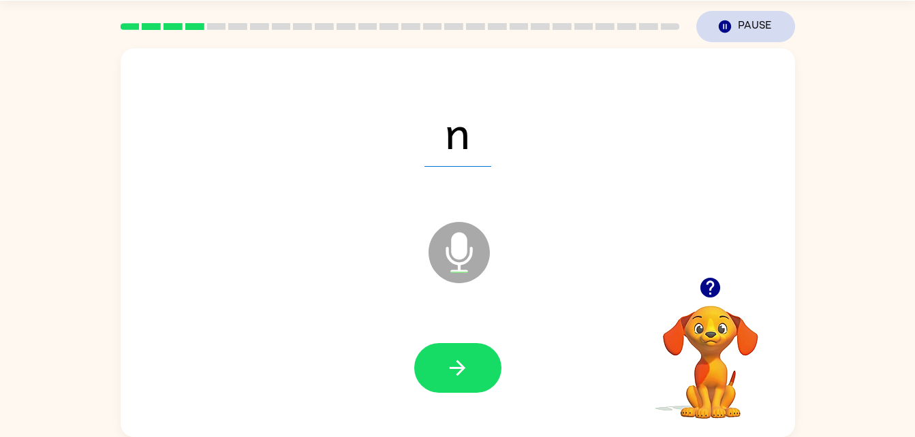
click at [760, 20] on button "Pause Pause" at bounding box center [745, 26] width 99 height 31
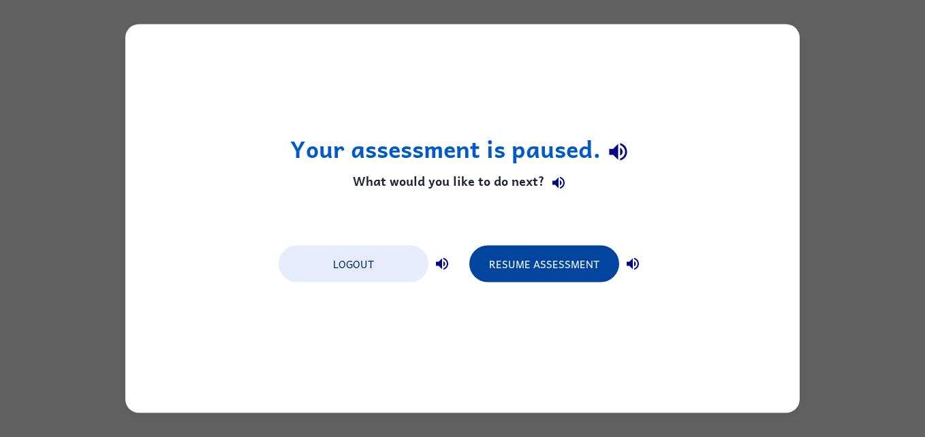
click at [553, 252] on button "Resume Assessment" at bounding box center [544, 264] width 150 height 37
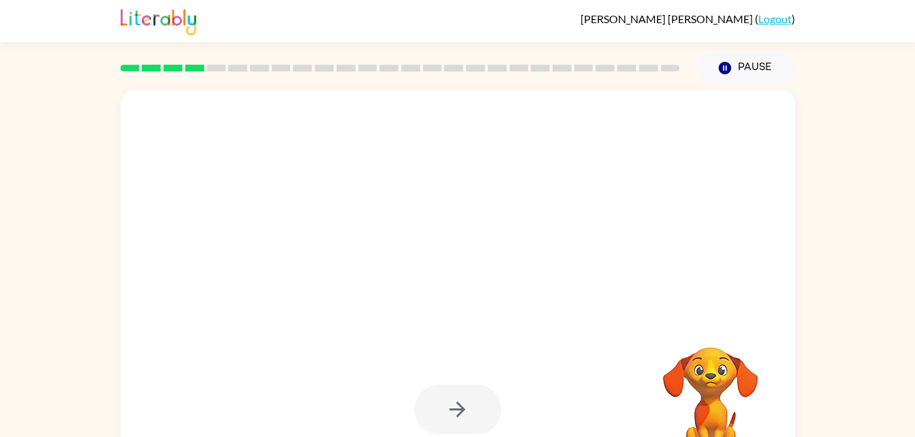
scroll to position [42, 0]
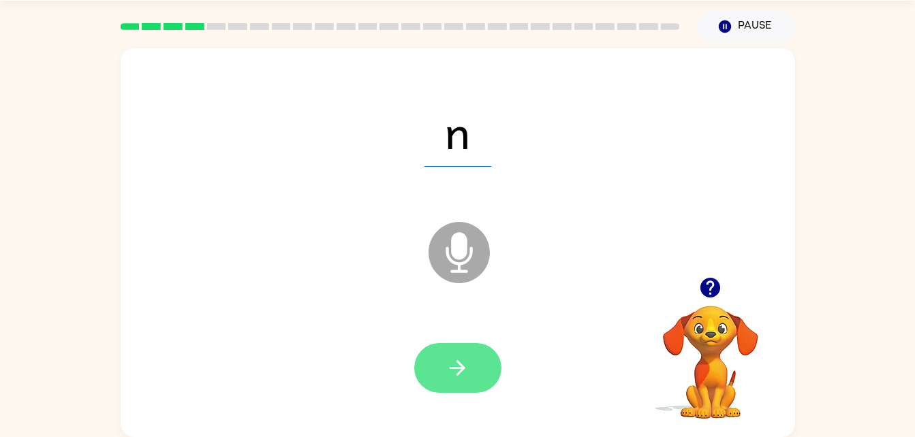
click at [431, 376] on button "button" at bounding box center [457, 368] width 87 height 50
click at [466, 372] on icon "button" at bounding box center [458, 368] width 24 height 24
click at [468, 369] on icon "button" at bounding box center [458, 368] width 24 height 24
click at [453, 362] on icon "button" at bounding box center [458, 368] width 24 height 24
click at [463, 352] on button "button" at bounding box center [457, 368] width 87 height 50
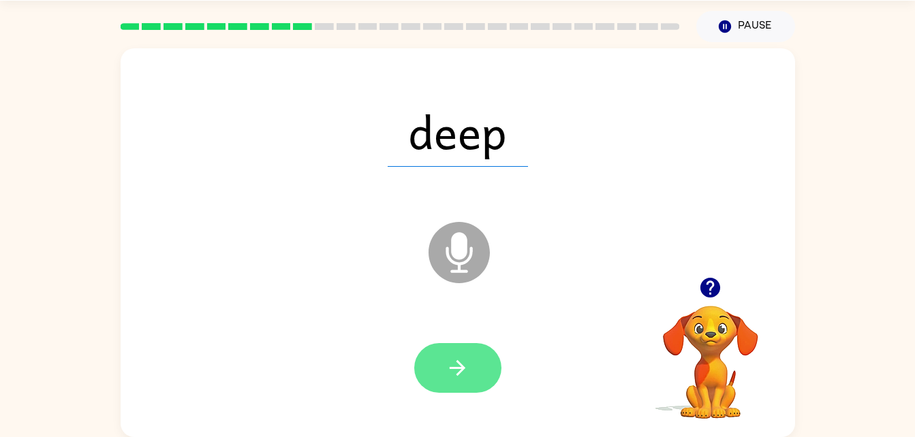
click at [467, 363] on icon "button" at bounding box center [458, 368] width 24 height 24
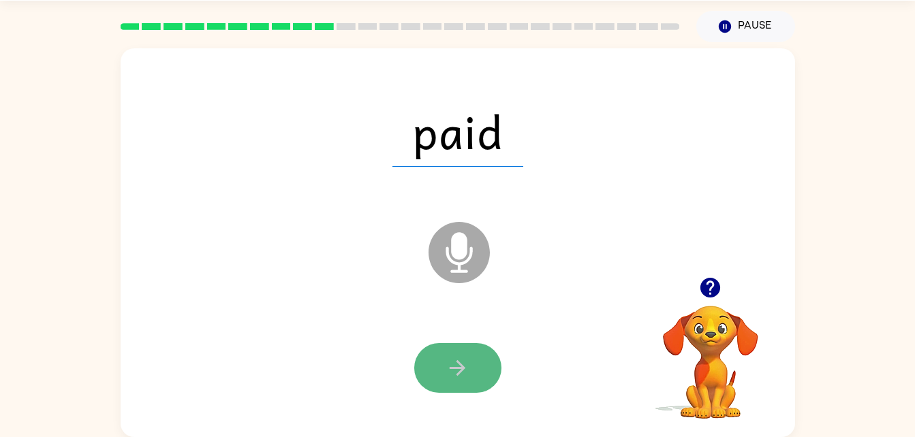
click at [445, 347] on button "button" at bounding box center [457, 368] width 87 height 50
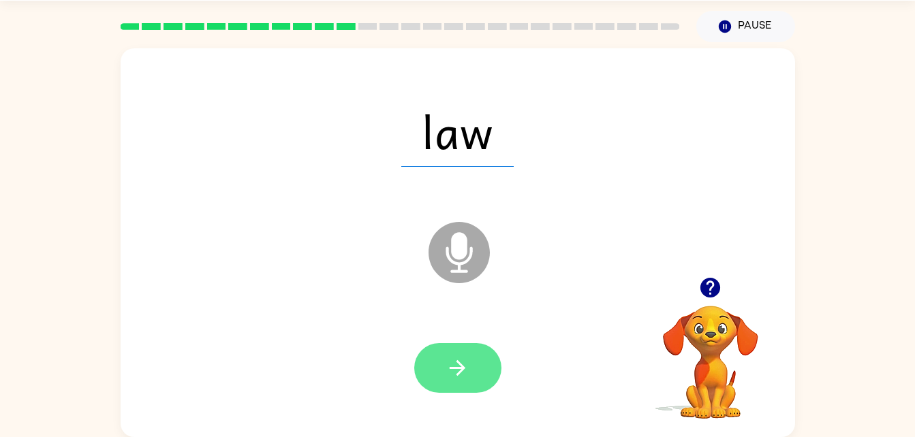
click at [441, 379] on button "button" at bounding box center [457, 368] width 87 height 50
click at [446, 368] on icon "button" at bounding box center [458, 368] width 24 height 24
click at [441, 355] on button "button" at bounding box center [457, 368] width 87 height 50
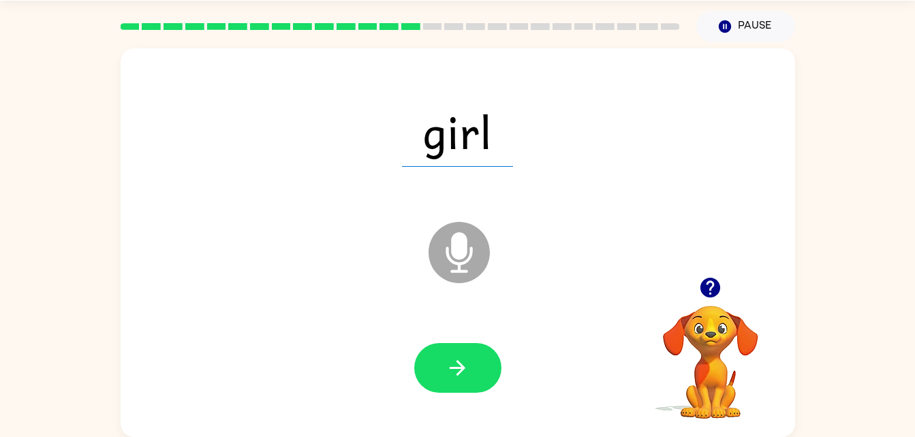
click at [706, 299] on icon "button" at bounding box center [710, 288] width 24 height 24
click at [436, 375] on button "button" at bounding box center [457, 368] width 87 height 50
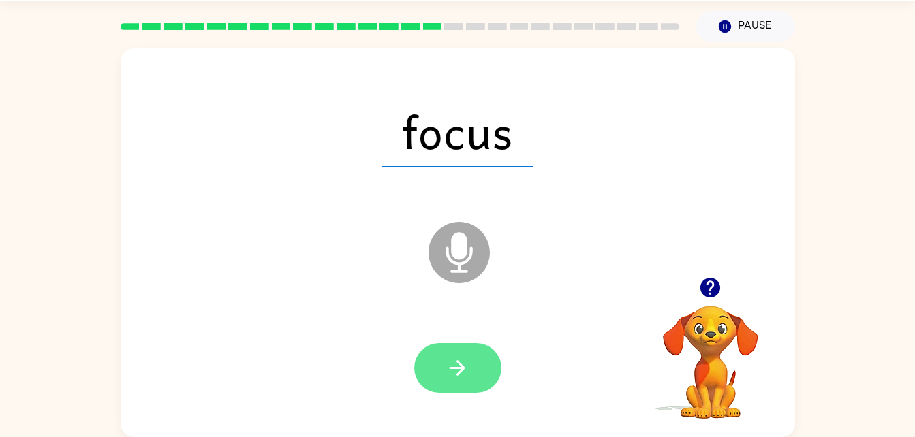
click at [467, 364] on icon "button" at bounding box center [458, 368] width 24 height 24
click at [437, 390] on button "button" at bounding box center [457, 368] width 87 height 50
click at [444, 387] on button "button" at bounding box center [457, 368] width 87 height 50
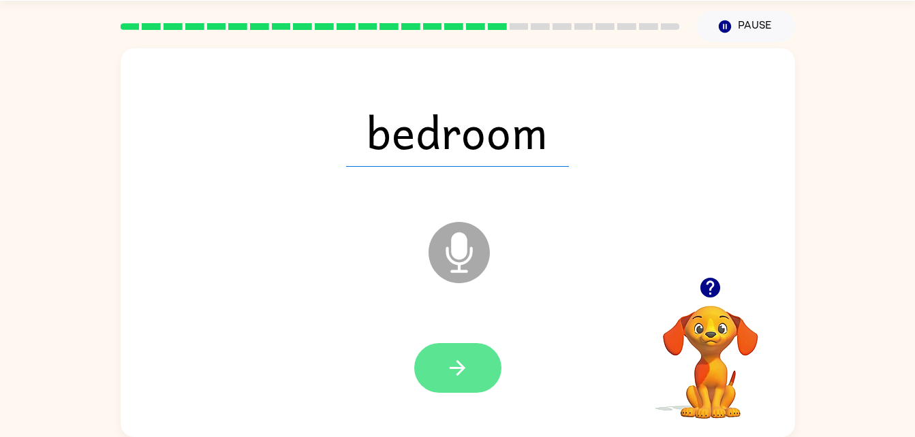
click at [445, 361] on button "button" at bounding box center [457, 368] width 87 height 50
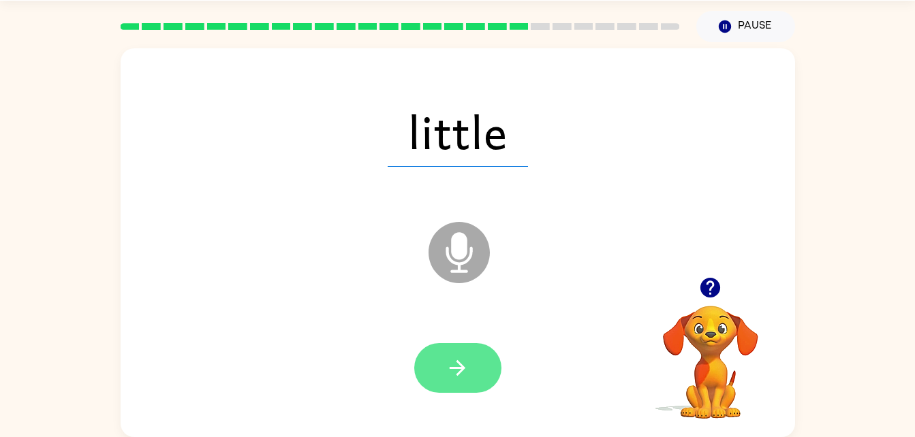
click at [456, 362] on icon "button" at bounding box center [458, 368] width 24 height 24
click at [458, 370] on icon "button" at bounding box center [458, 368] width 24 height 24
click at [460, 372] on icon "button" at bounding box center [458, 368] width 16 height 16
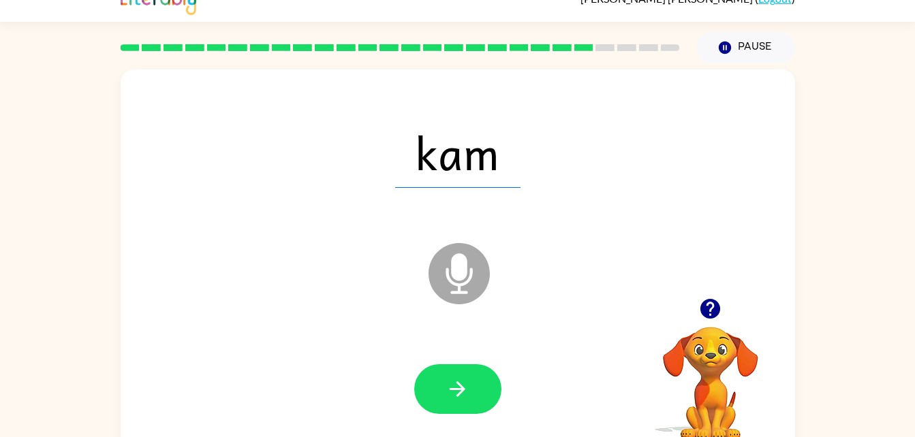
scroll to position [8, 0]
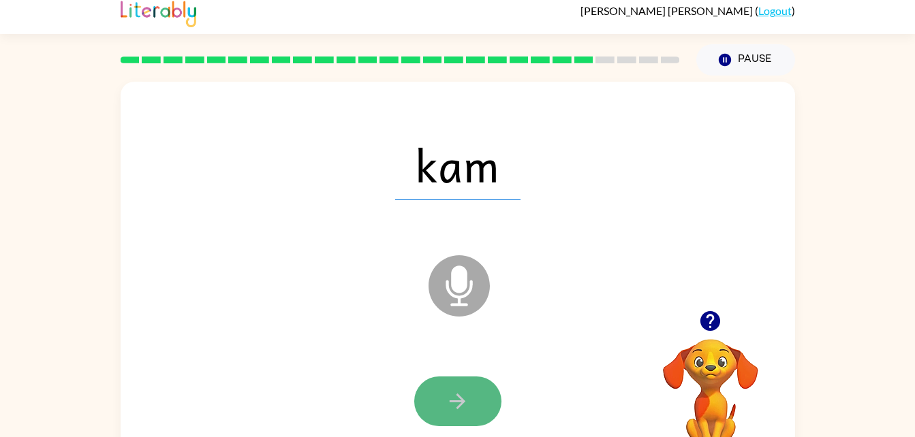
click at [439, 403] on button "button" at bounding box center [457, 402] width 87 height 50
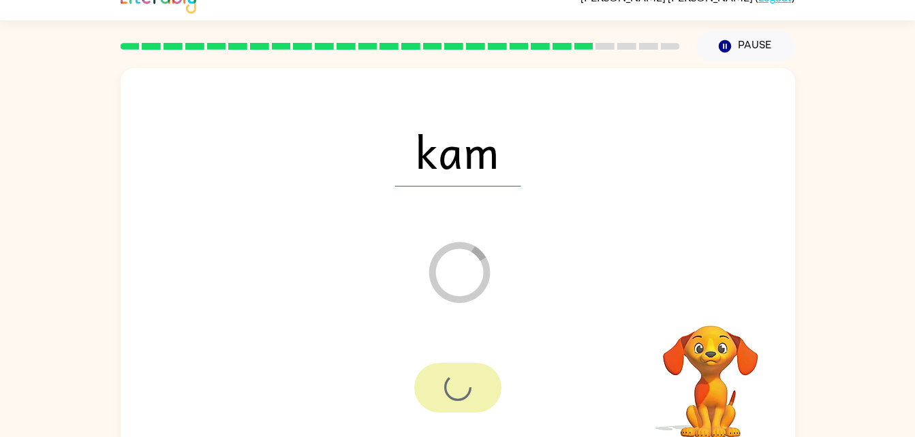
scroll to position [42, 0]
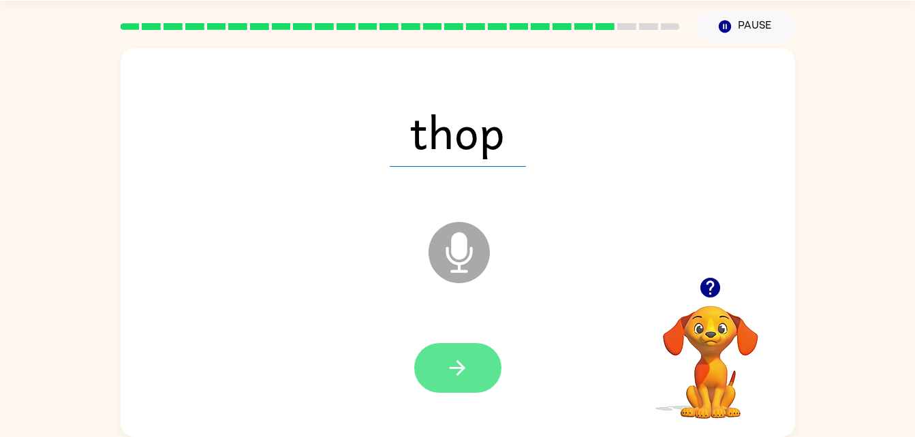
click at [442, 353] on button "button" at bounding box center [457, 368] width 87 height 50
click at [461, 360] on icon "button" at bounding box center [458, 368] width 24 height 24
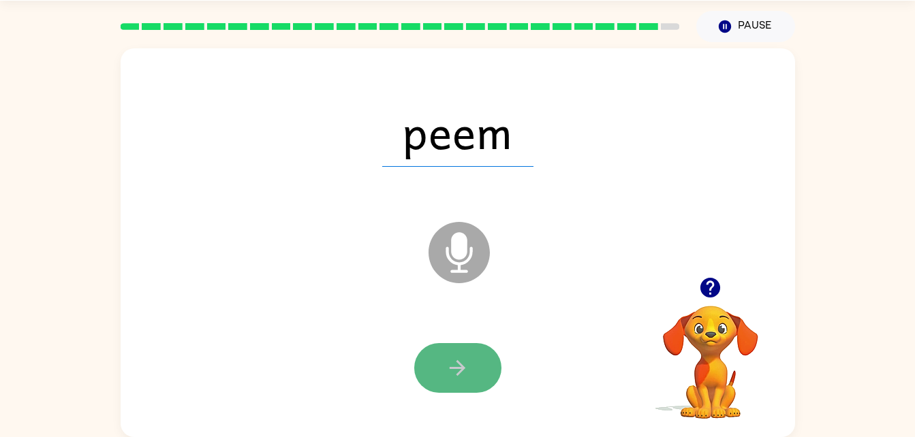
click at [471, 376] on button "button" at bounding box center [457, 368] width 87 height 50
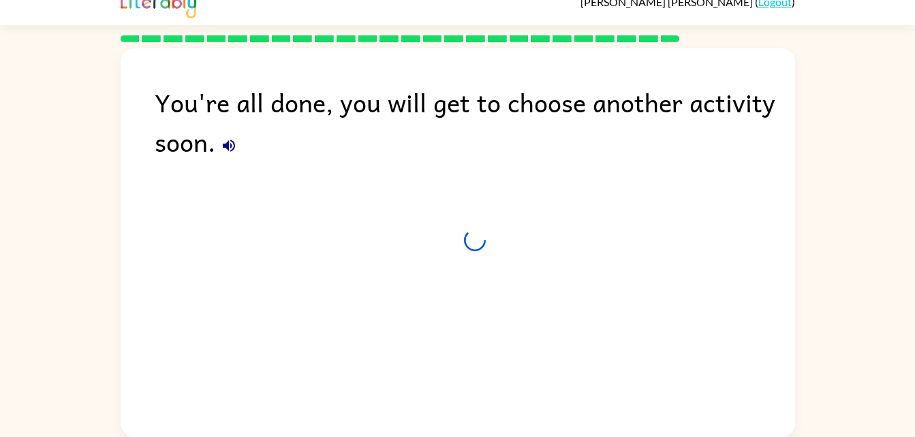
scroll to position [17, 0]
